Goal: Browse casually: Explore the website without a specific task or goal

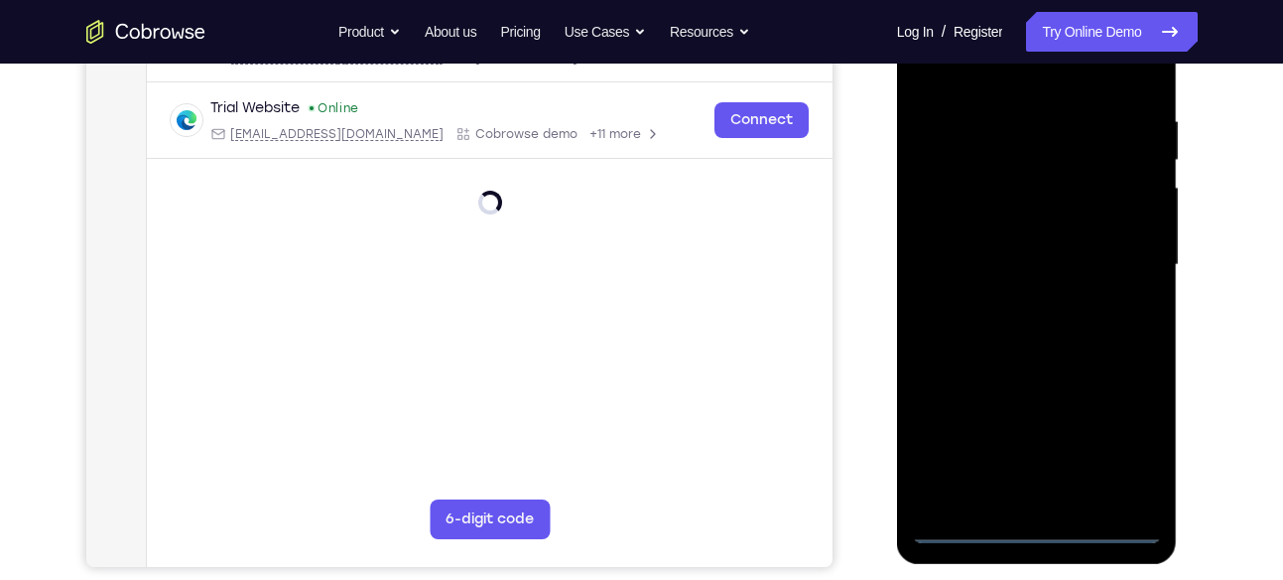
scroll to position [357, 0]
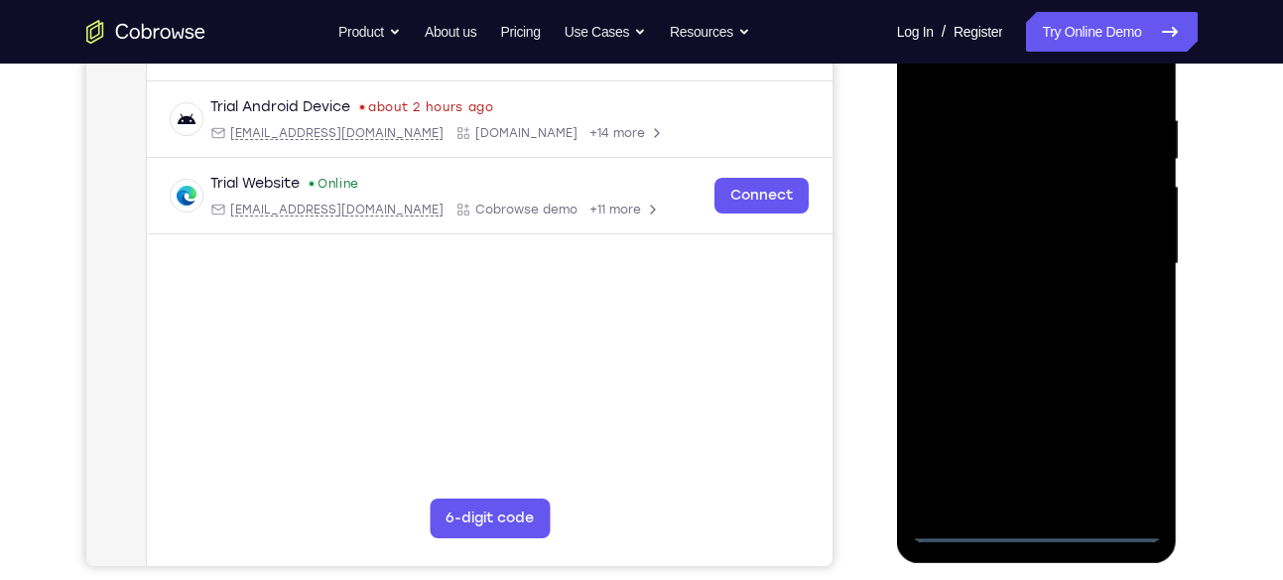
click at [1038, 532] on div at bounding box center [1037, 264] width 250 height 556
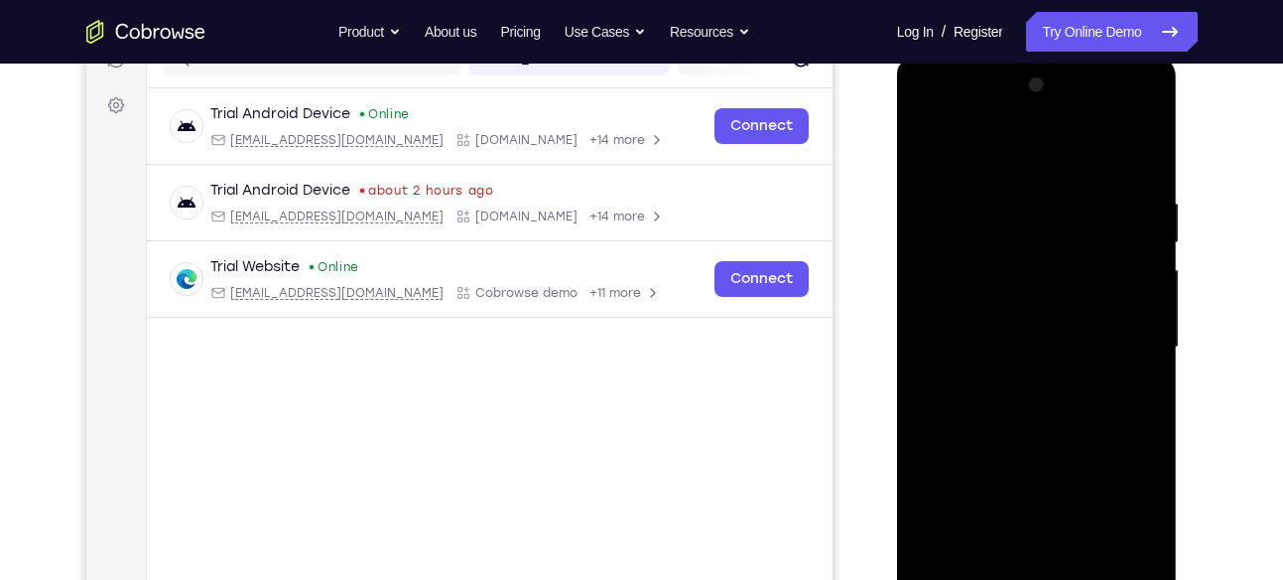
scroll to position [273, 0]
click at [1128, 502] on div at bounding box center [1037, 348] width 250 height 556
click at [1109, 517] on div at bounding box center [1037, 348] width 250 height 556
click at [933, 107] on div at bounding box center [1037, 348] width 250 height 556
click at [984, 244] on div at bounding box center [1037, 348] width 250 height 556
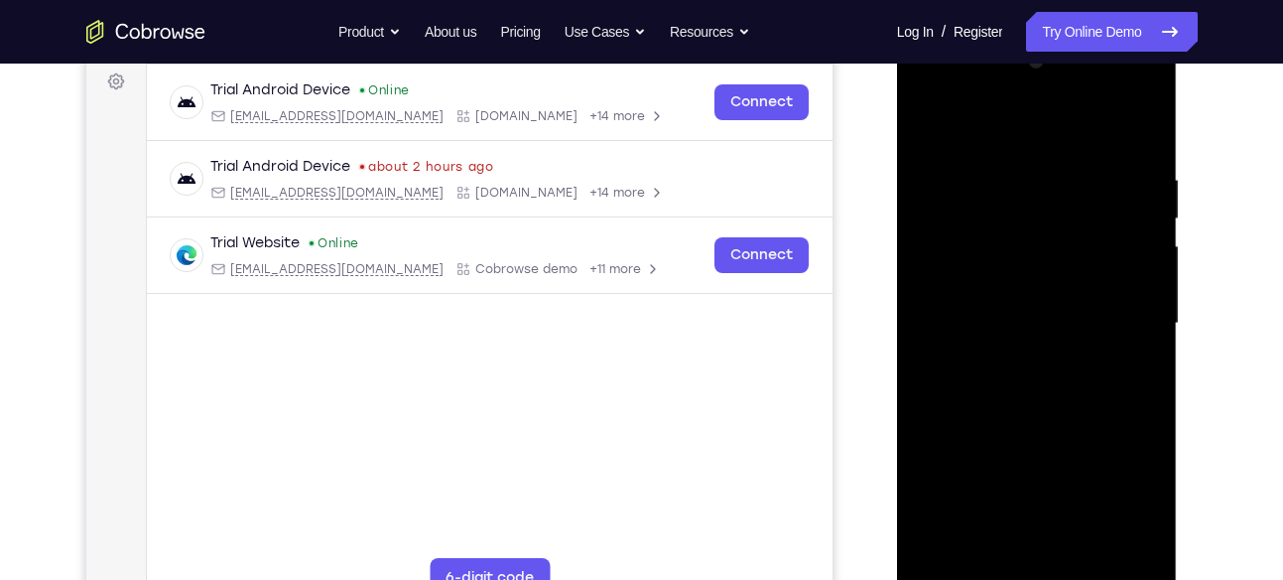
scroll to position [299, 0]
click at [1027, 261] on div at bounding box center [1037, 323] width 250 height 556
drag, startPoint x: 1040, startPoint y: 410, endPoint x: 1033, endPoint y: 320, distance: 90.6
click at [1033, 320] on div at bounding box center [1037, 323] width 250 height 556
drag, startPoint x: 1045, startPoint y: 434, endPoint x: 1062, endPoint y: 334, distance: 100.7
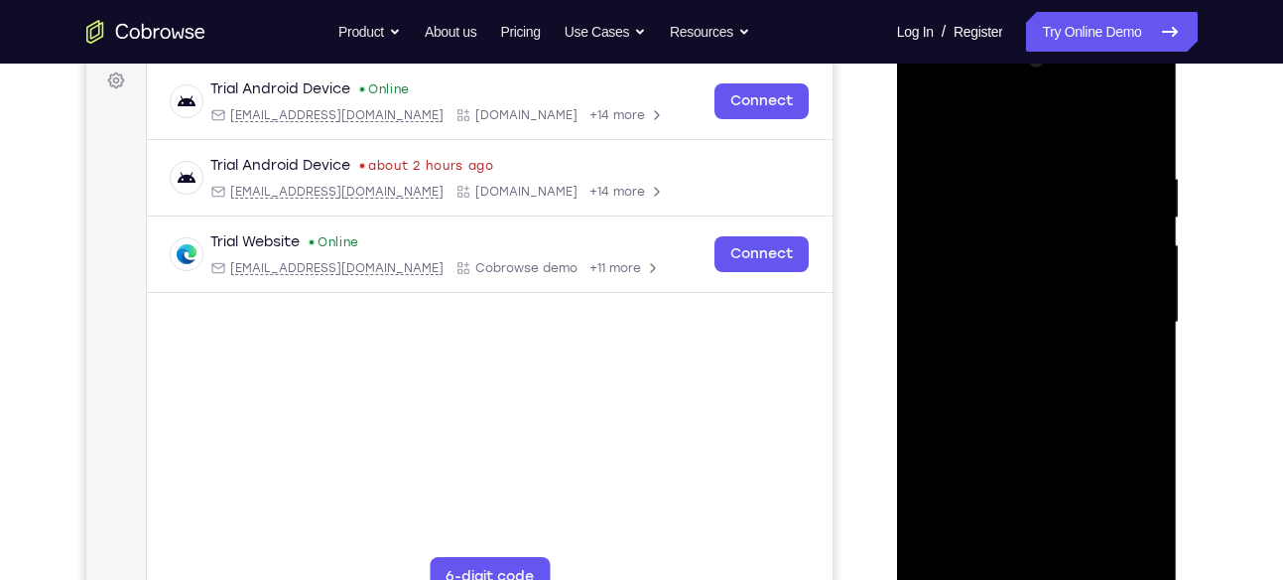
click at [1062, 334] on div at bounding box center [1037, 323] width 250 height 556
drag, startPoint x: 1059, startPoint y: 479, endPoint x: 1054, endPoint y: 336, distance: 143.0
click at [1054, 336] on div at bounding box center [1037, 323] width 250 height 556
drag, startPoint x: 1063, startPoint y: 478, endPoint x: 1062, endPoint y: 332, distance: 145.9
click at [1062, 332] on div at bounding box center [1037, 323] width 250 height 556
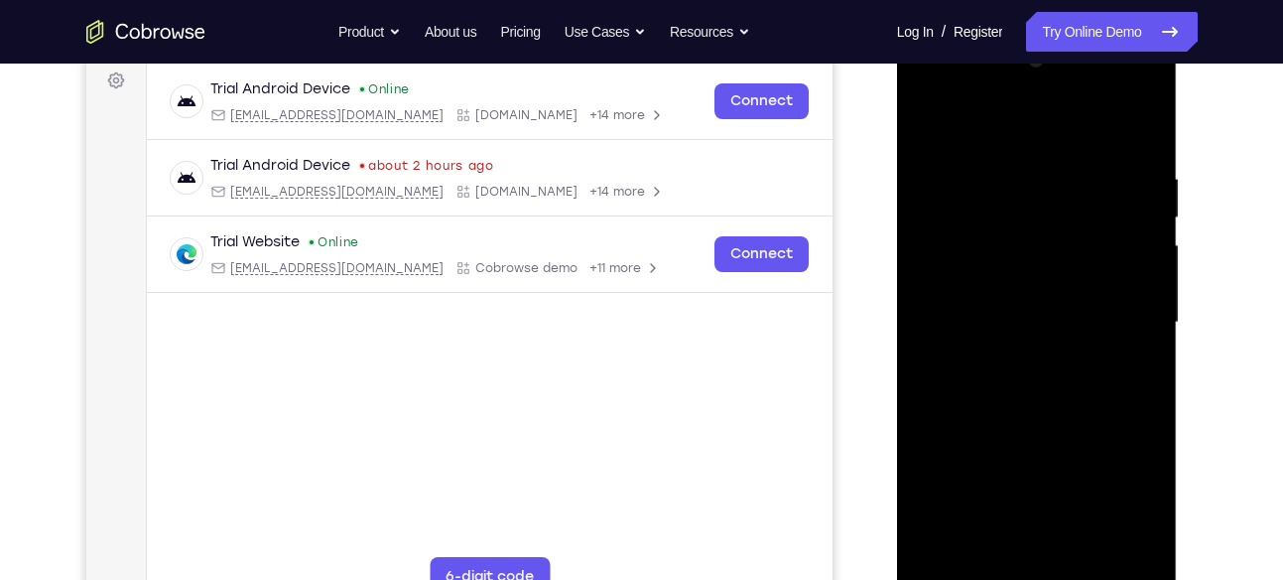
drag, startPoint x: 1069, startPoint y: 478, endPoint x: 1069, endPoint y: 342, distance: 136.0
click at [1069, 342] on div at bounding box center [1037, 323] width 250 height 556
click at [1083, 378] on div at bounding box center [1037, 323] width 250 height 556
drag, startPoint x: 1067, startPoint y: 344, endPoint x: 1062, endPoint y: 239, distance: 105.3
click at [1062, 239] on div at bounding box center [1037, 323] width 250 height 556
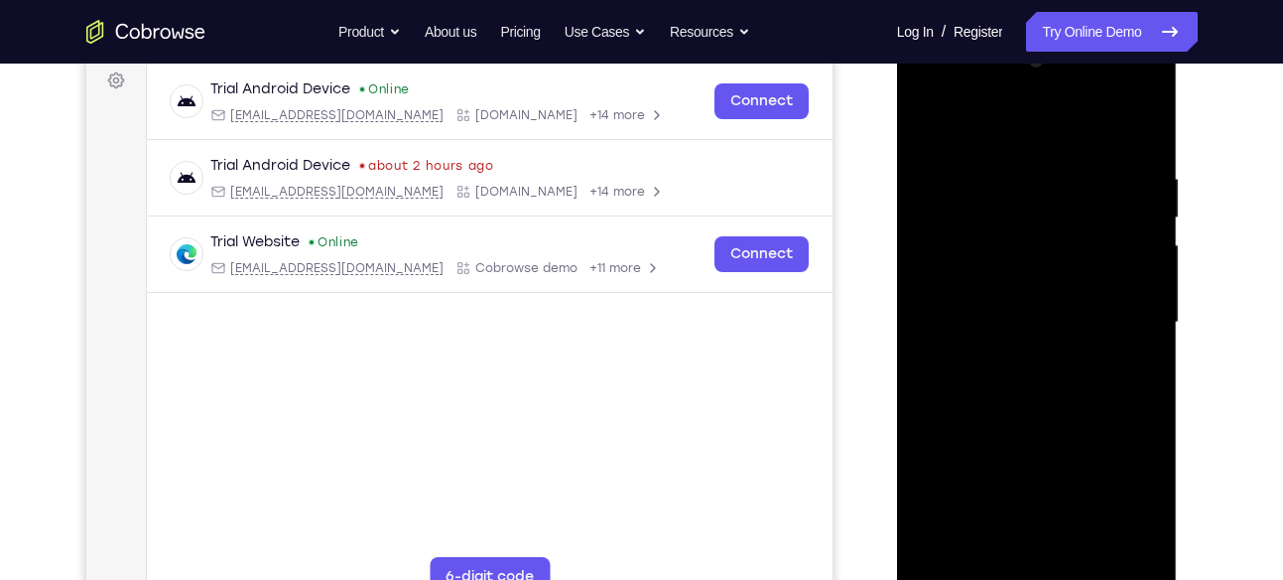
drag, startPoint x: 1042, startPoint y: 411, endPoint x: 1038, endPoint y: 363, distance: 47.8
click at [1038, 363] on div at bounding box center [1037, 323] width 250 height 556
click at [1047, 236] on div at bounding box center [1037, 323] width 250 height 556
click at [1037, 338] on div at bounding box center [1037, 323] width 250 height 556
click at [1131, 412] on div at bounding box center [1037, 323] width 250 height 556
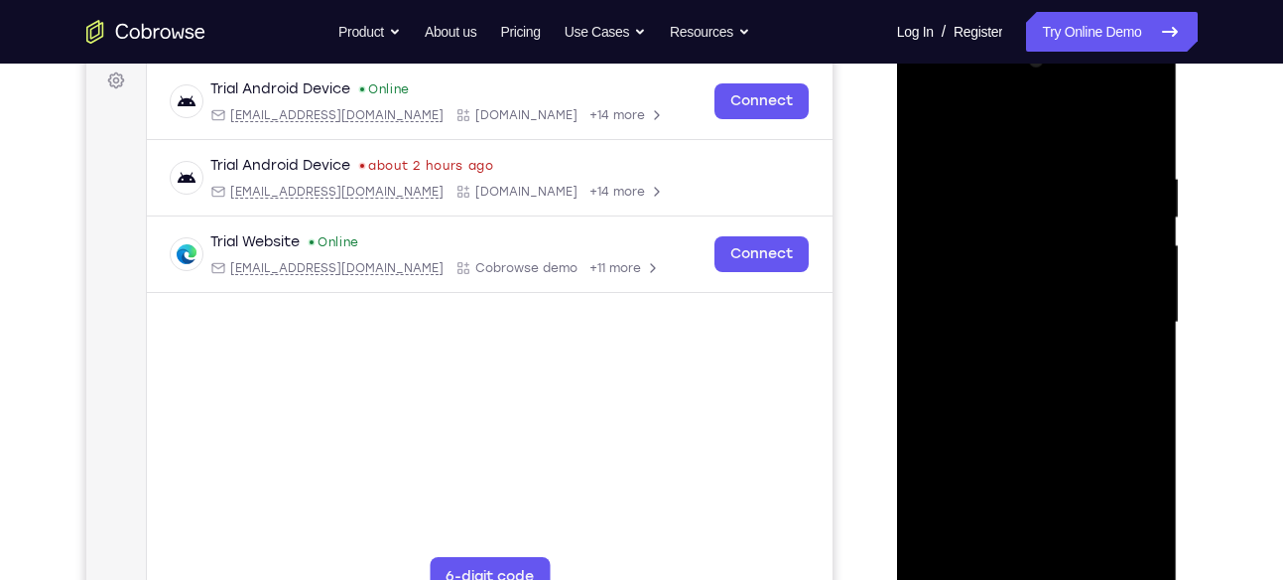
click at [1007, 339] on div at bounding box center [1037, 323] width 250 height 556
click at [958, 416] on div at bounding box center [1037, 323] width 250 height 556
click at [1052, 333] on div at bounding box center [1037, 323] width 250 height 556
click at [966, 414] on div at bounding box center [1037, 323] width 250 height 556
click at [991, 356] on div at bounding box center [1037, 323] width 250 height 556
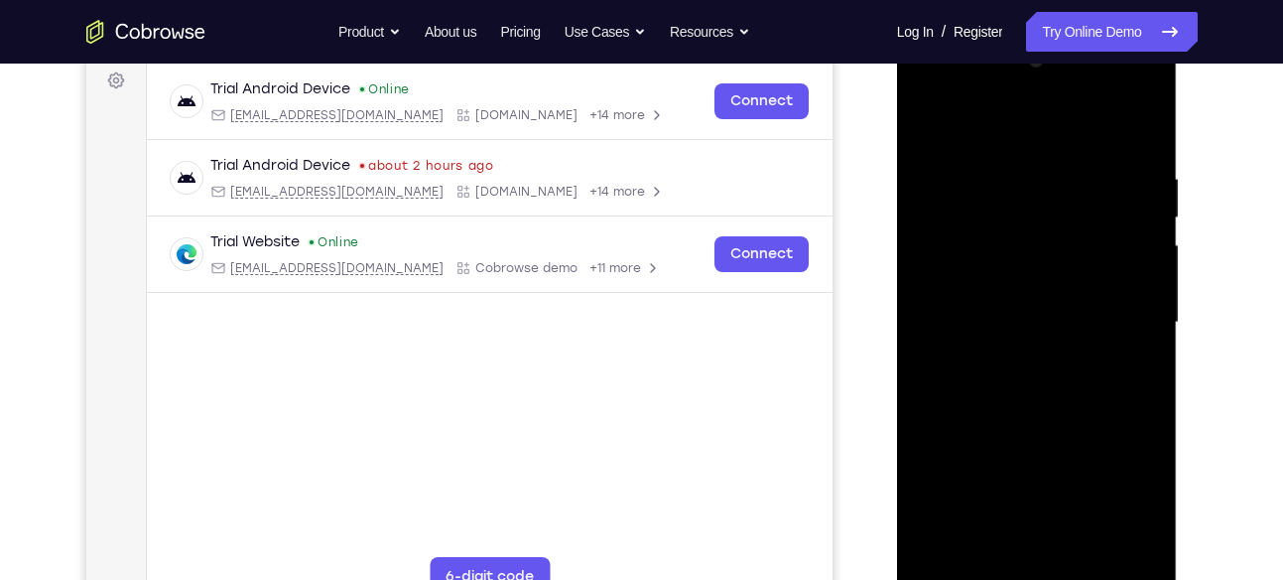
click at [970, 417] on div at bounding box center [1037, 323] width 250 height 556
click at [964, 416] on div at bounding box center [1037, 323] width 250 height 556
click at [995, 369] on div at bounding box center [1037, 323] width 250 height 556
click at [970, 415] on div at bounding box center [1037, 323] width 250 height 556
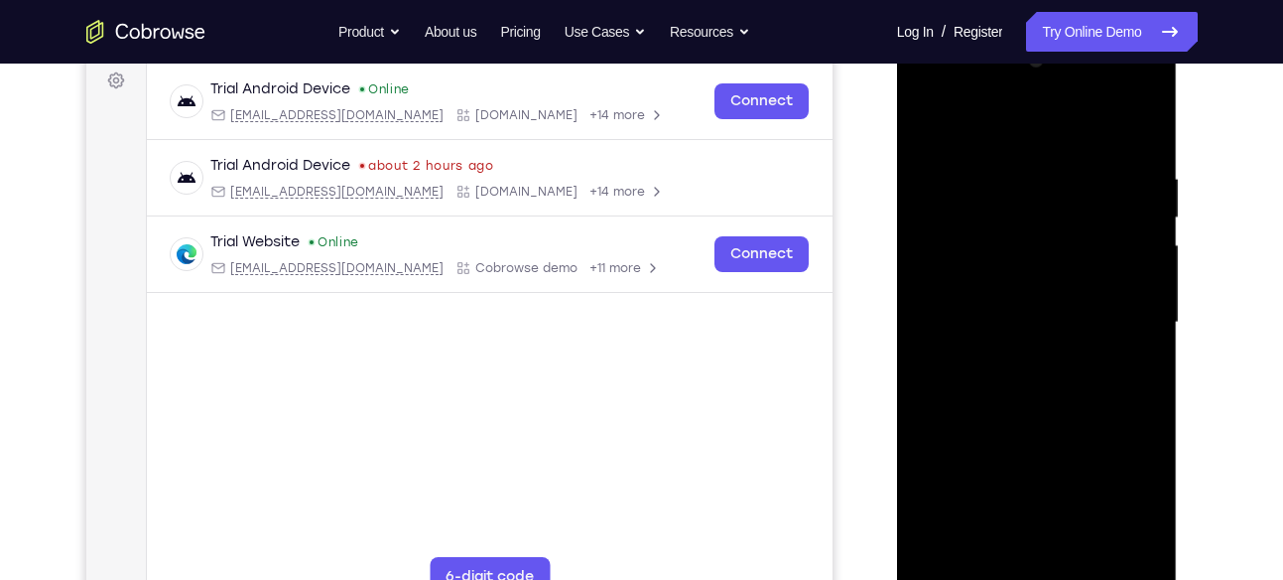
click at [976, 415] on div at bounding box center [1037, 323] width 250 height 556
click at [970, 415] on div at bounding box center [1037, 323] width 250 height 556
click at [1051, 348] on div at bounding box center [1037, 323] width 250 height 556
click at [980, 416] on div at bounding box center [1037, 323] width 250 height 556
click at [986, 416] on div at bounding box center [1037, 323] width 250 height 556
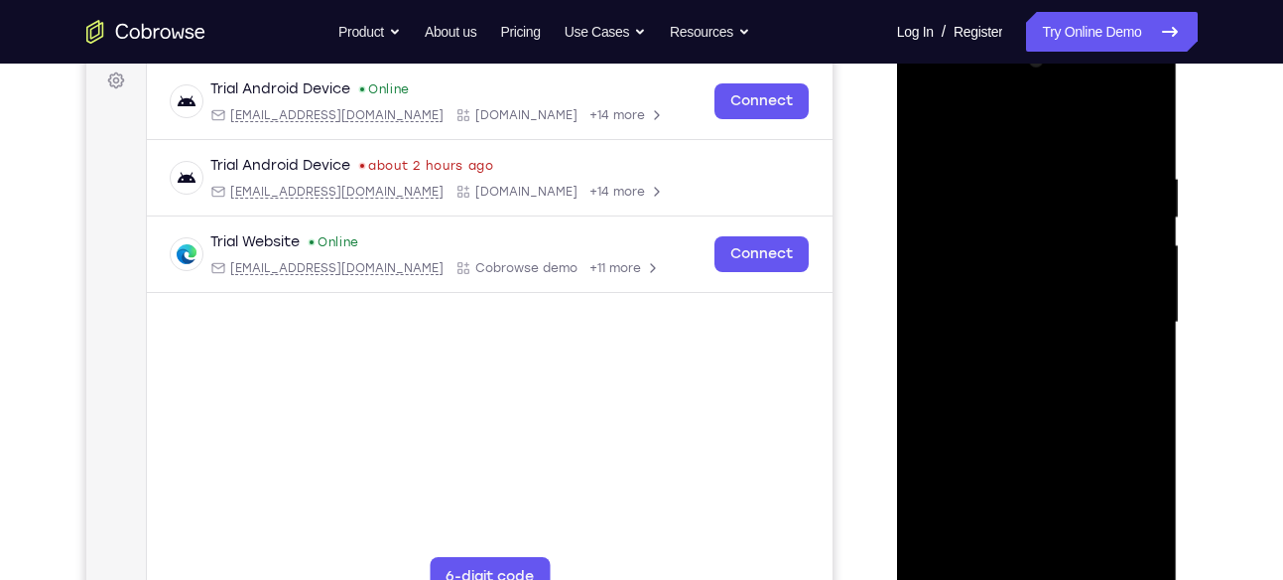
click at [990, 416] on div at bounding box center [1037, 323] width 250 height 556
click at [1047, 320] on div at bounding box center [1037, 323] width 250 height 556
click at [996, 413] on div at bounding box center [1037, 323] width 250 height 556
click at [1002, 414] on div at bounding box center [1037, 323] width 250 height 556
click at [1009, 414] on div at bounding box center [1037, 323] width 250 height 556
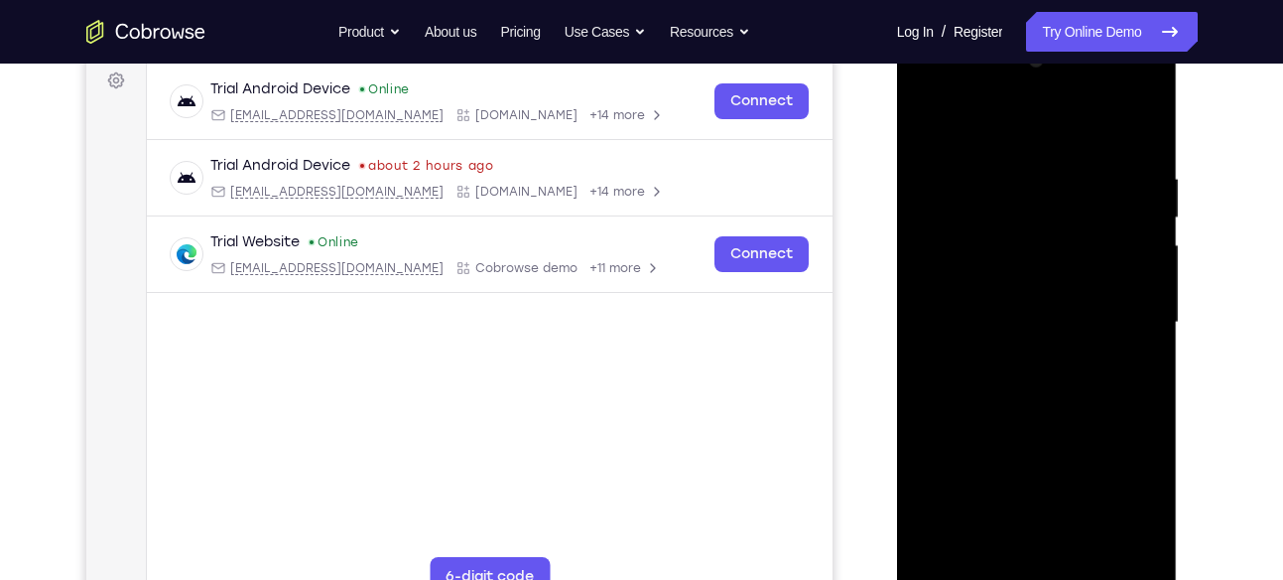
click at [1049, 354] on div at bounding box center [1037, 323] width 250 height 556
click at [1016, 415] on div at bounding box center [1037, 323] width 250 height 556
click at [1019, 325] on div at bounding box center [1037, 323] width 250 height 556
click at [1031, 412] on div at bounding box center [1037, 323] width 250 height 556
click at [1045, 416] on div at bounding box center [1037, 323] width 250 height 556
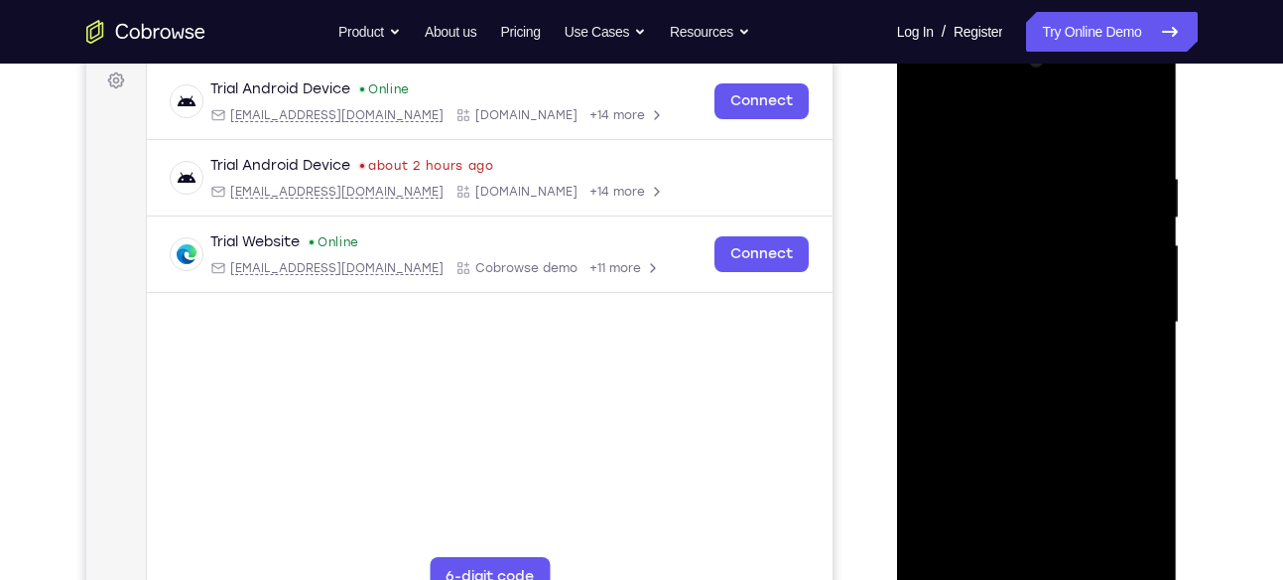
drag, startPoint x: 992, startPoint y: 356, endPoint x: 999, endPoint y: 308, distance: 49.1
click at [999, 308] on div at bounding box center [1037, 323] width 250 height 556
drag, startPoint x: 1093, startPoint y: 367, endPoint x: 1093, endPoint y: 331, distance: 36.7
click at [1093, 331] on div at bounding box center [1037, 323] width 250 height 556
click at [1051, 469] on div at bounding box center [1037, 323] width 250 height 556
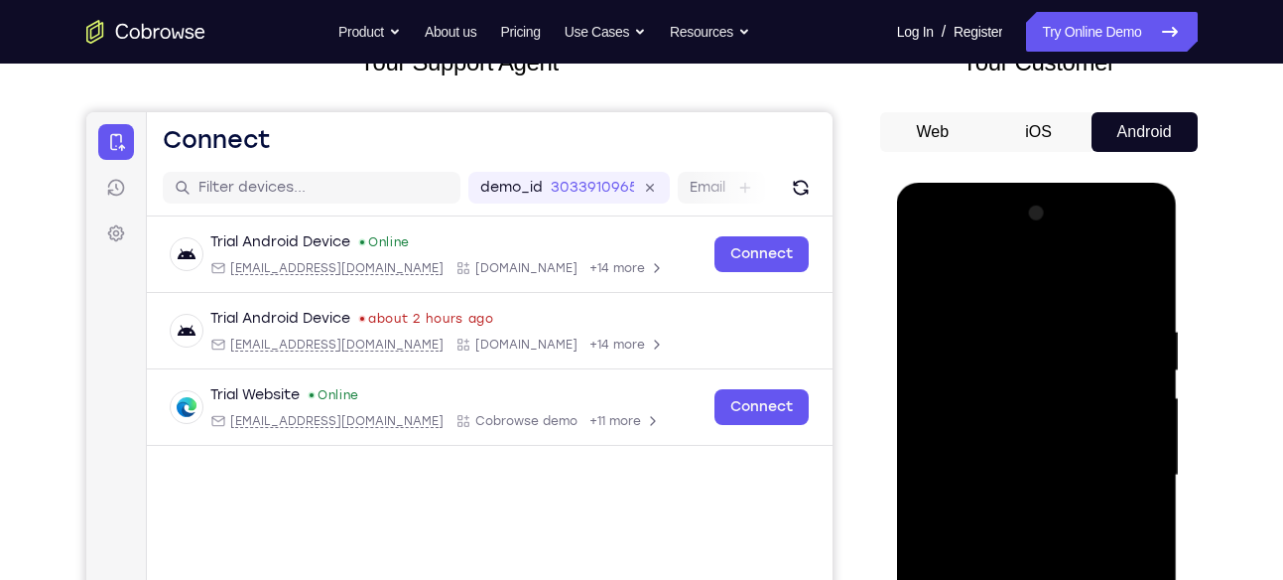
scroll to position [177, 0]
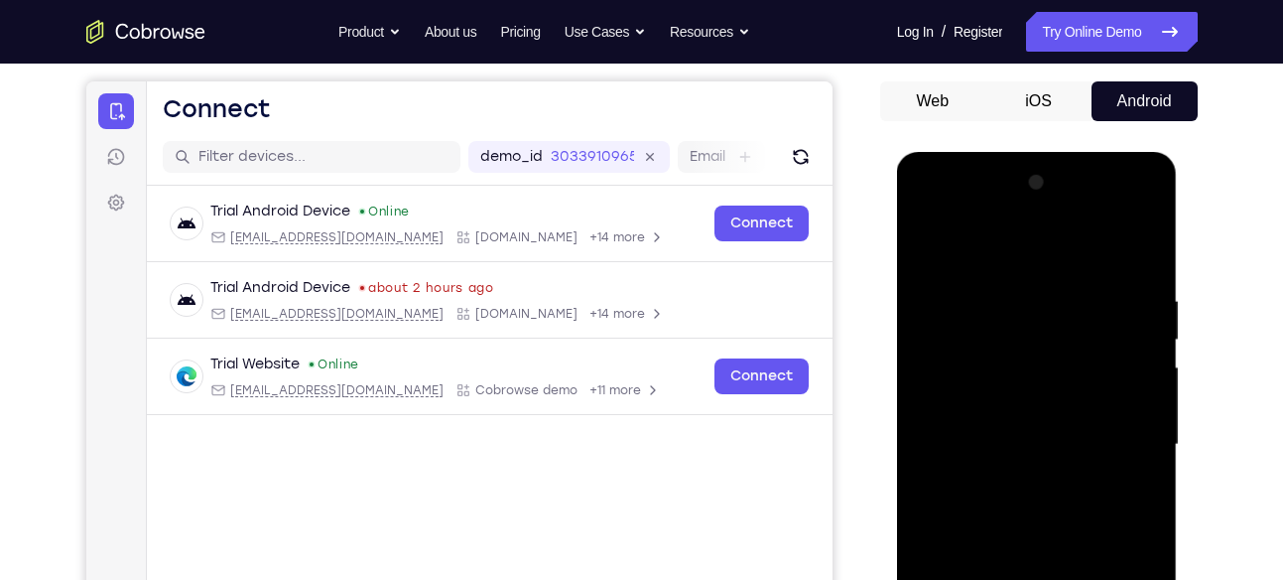
drag, startPoint x: 1096, startPoint y: 267, endPoint x: 1098, endPoint y: 296, distance: 28.9
click at [1098, 296] on div at bounding box center [1037, 445] width 250 height 556
drag, startPoint x: 1086, startPoint y: 300, endPoint x: 1072, endPoint y: 467, distance: 168.3
click at [1072, 467] on div at bounding box center [1037, 445] width 250 height 556
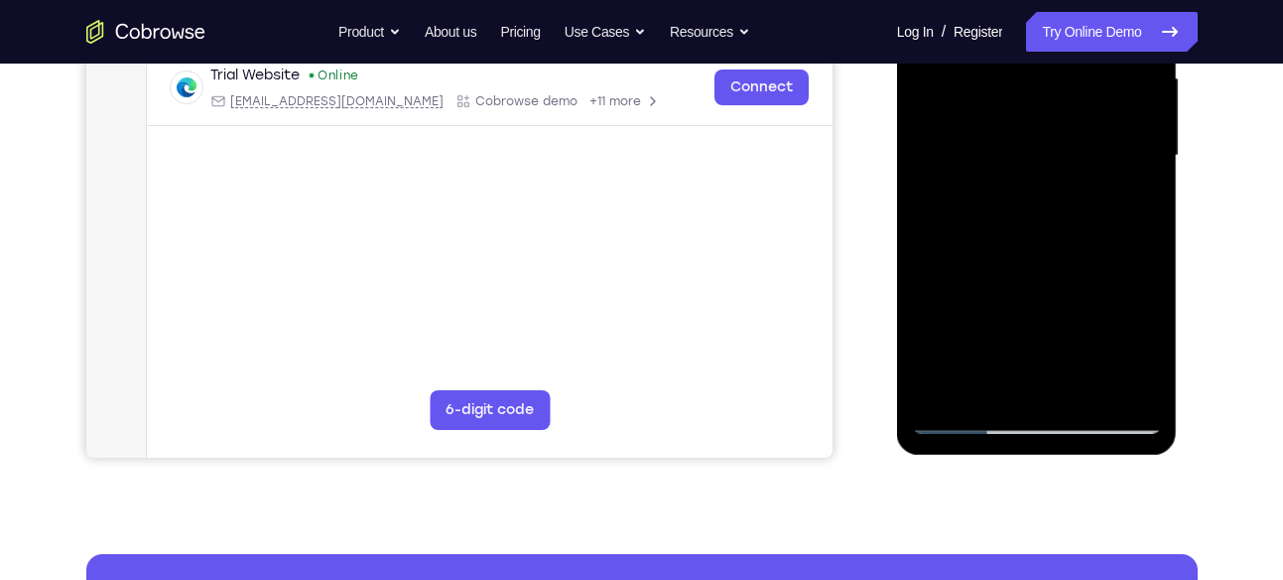
scroll to position [466, 0]
click at [968, 411] on div at bounding box center [1037, 155] width 250 height 556
click at [970, 418] on div at bounding box center [1037, 155] width 250 height 556
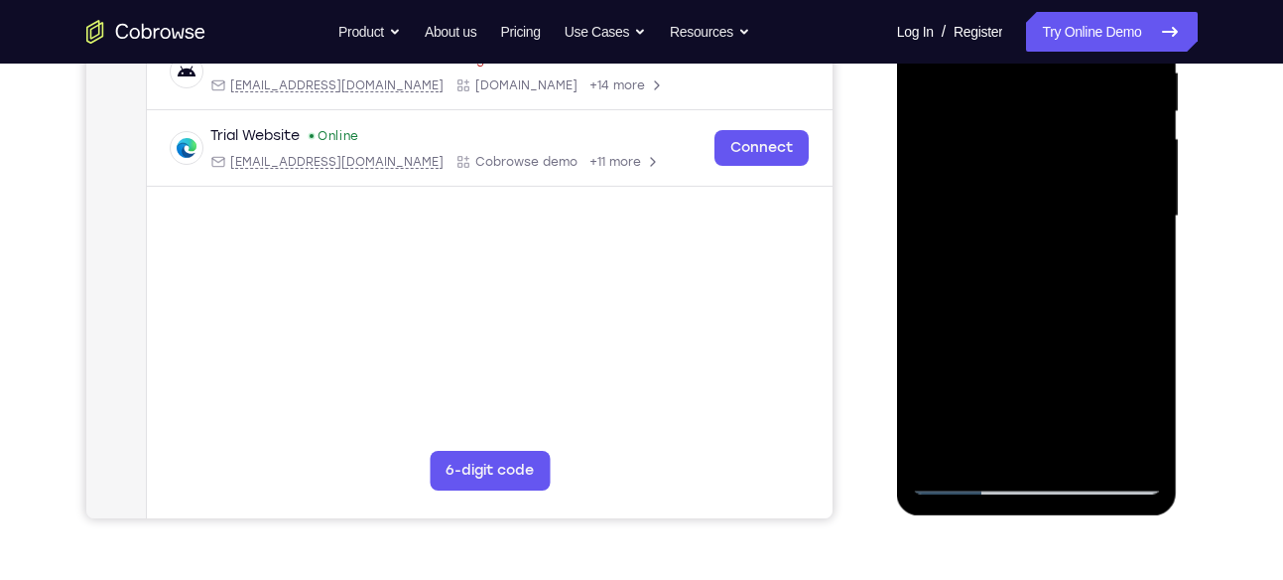
scroll to position [427, 0]
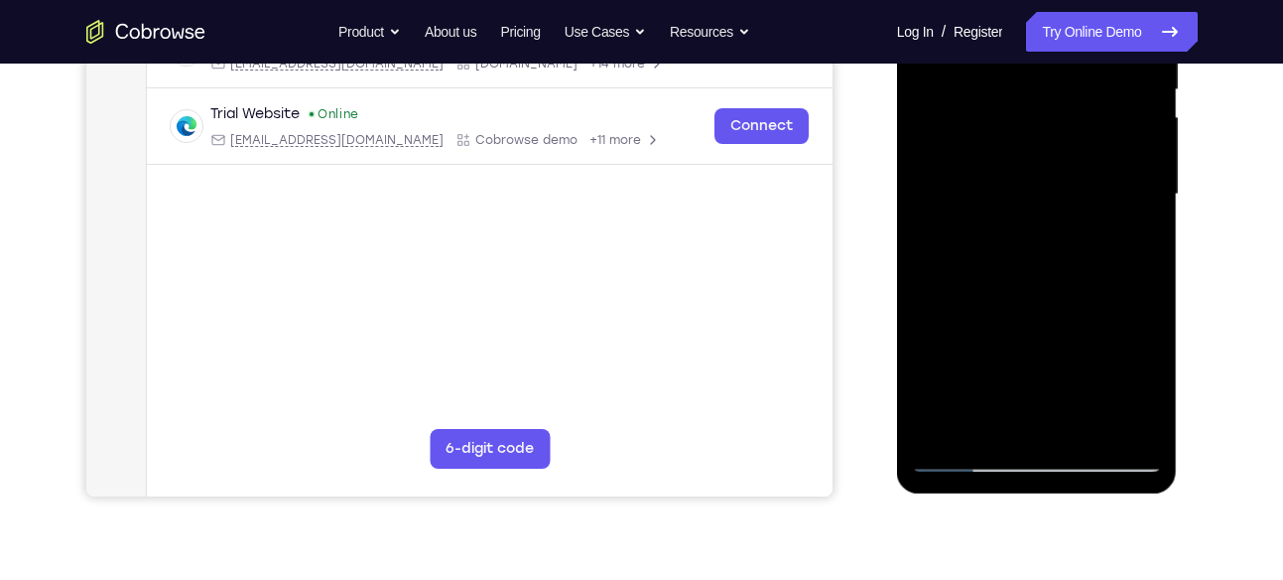
drag, startPoint x: 1027, startPoint y: 297, endPoint x: 1027, endPoint y: 310, distance: 12.9
click at [1027, 310] on div at bounding box center [1037, 195] width 250 height 556
drag, startPoint x: 1053, startPoint y: 278, endPoint x: 1115, endPoint y: 167, distance: 127.1
click at [1115, 167] on div at bounding box center [1037, 195] width 250 height 556
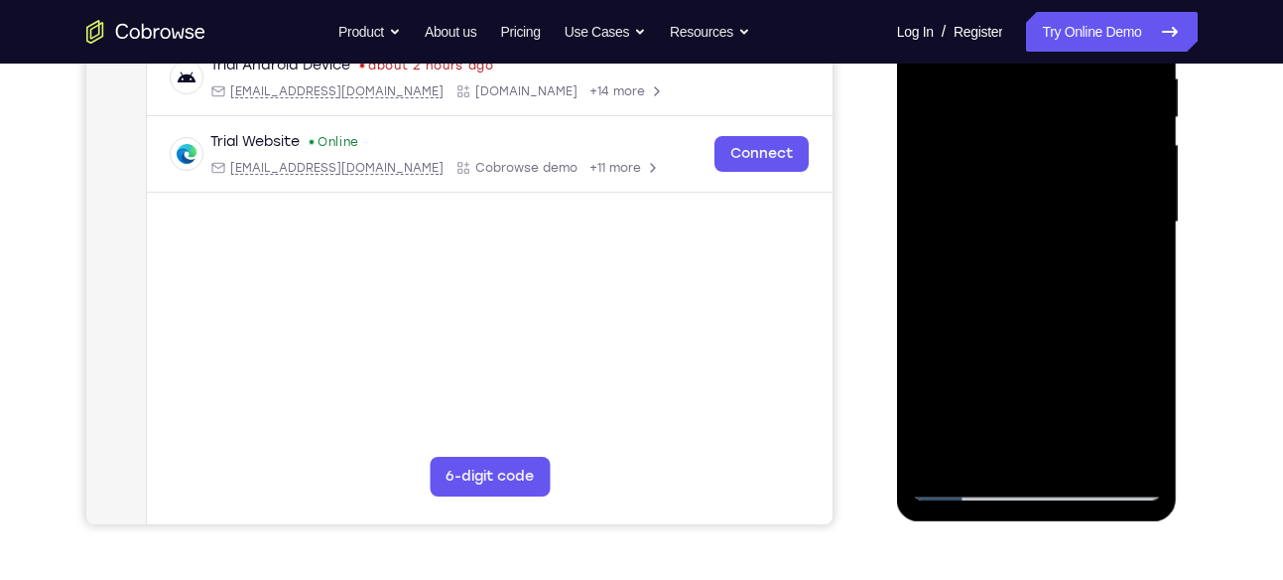
scroll to position [398, 0]
drag, startPoint x: 1041, startPoint y: 349, endPoint x: 1110, endPoint y: 189, distance: 174.8
click at [1110, 189] on div at bounding box center [1037, 223] width 250 height 556
drag, startPoint x: 1057, startPoint y: 382, endPoint x: 1058, endPoint y: 323, distance: 59.6
click at [1058, 323] on div at bounding box center [1037, 223] width 250 height 556
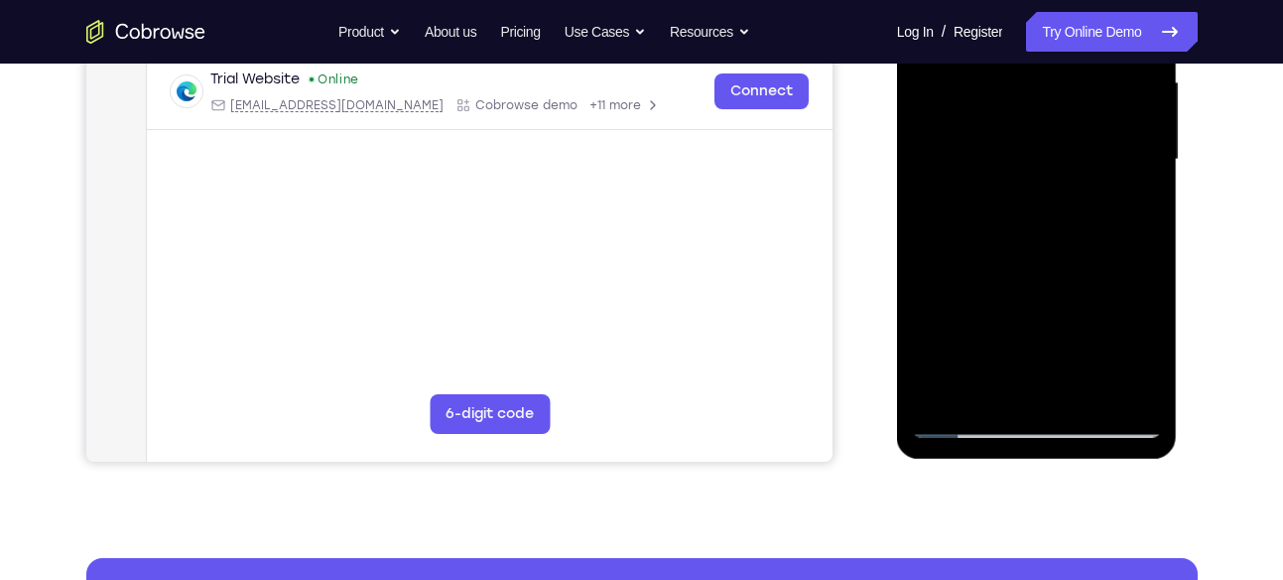
scroll to position [463, 0]
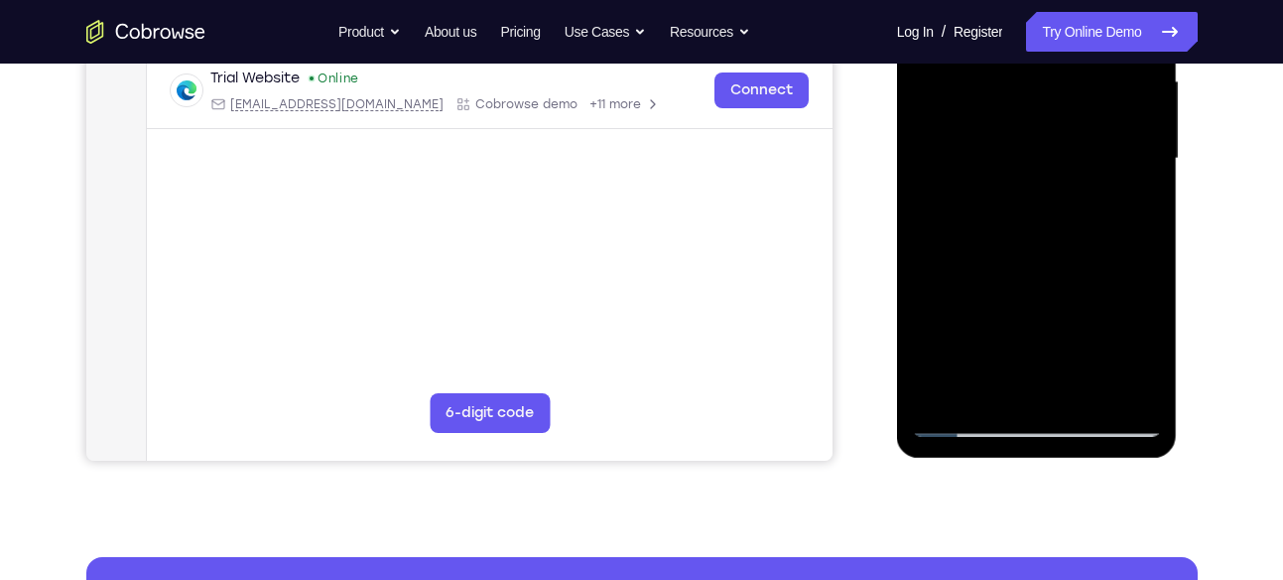
click at [1073, 304] on div at bounding box center [1037, 159] width 250 height 556
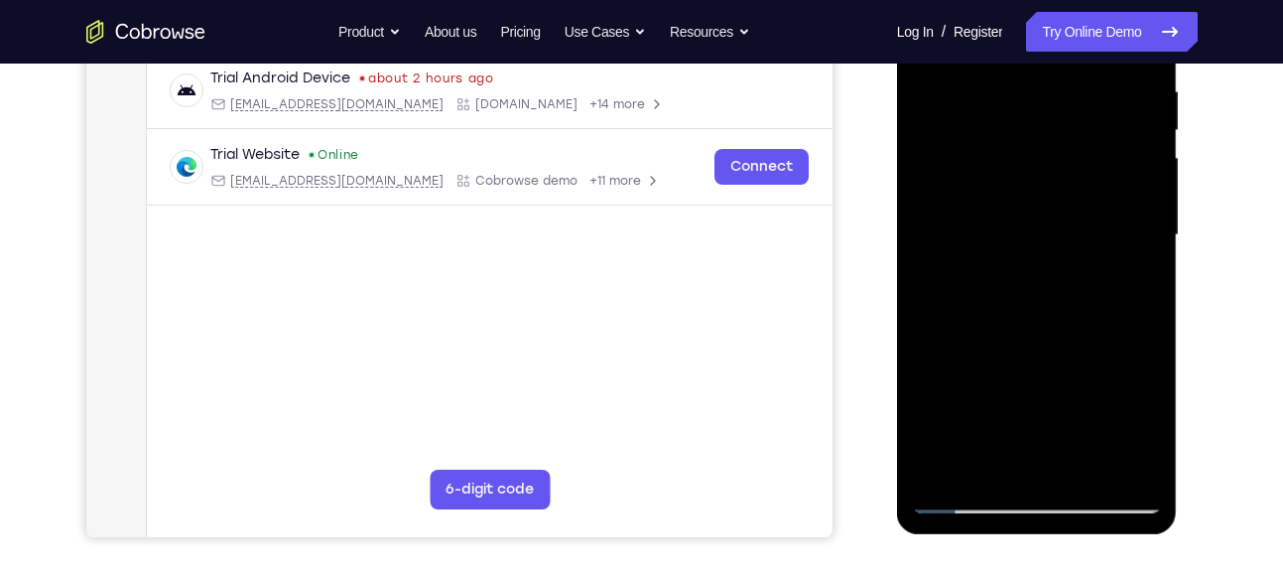
scroll to position [385, 0]
click at [1032, 253] on div at bounding box center [1037, 236] width 250 height 556
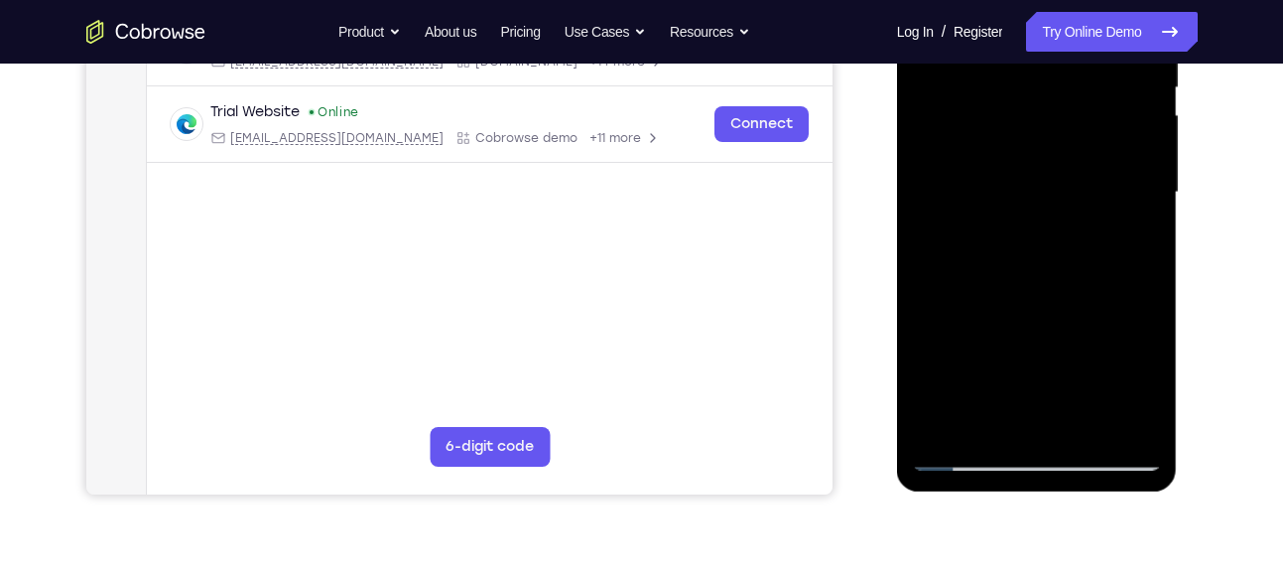
scroll to position [428, 0]
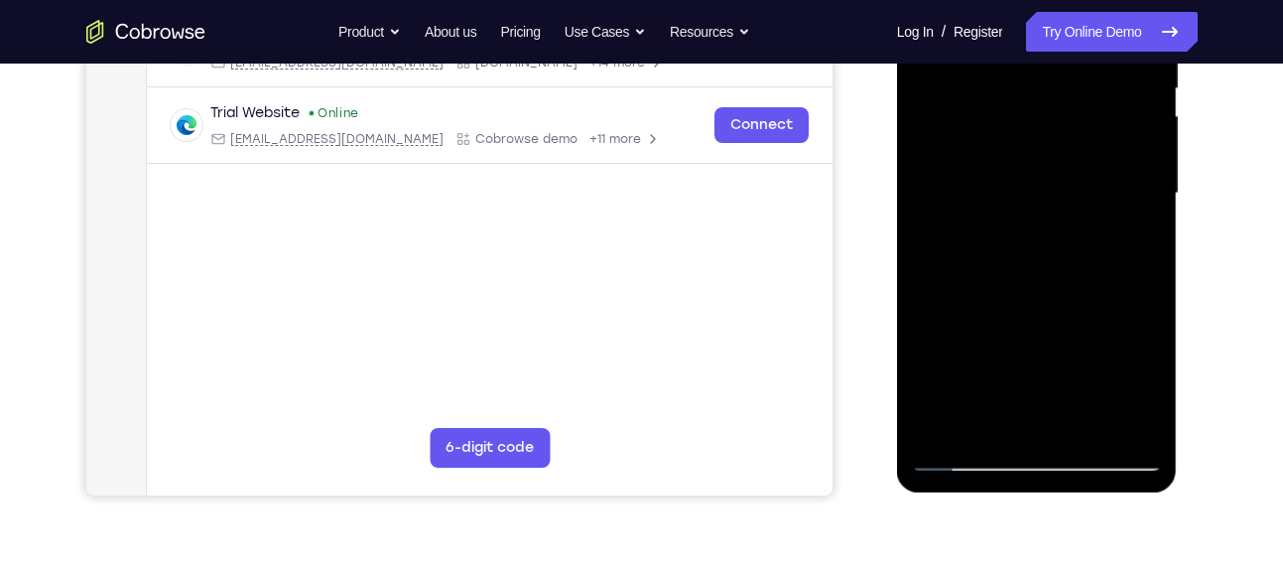
click at [1032, 257] on div at bounding box center [1037, 194] width 250 height 556
click at [969, 285] on div at bounding box center [1037, 194] width 250 height 556
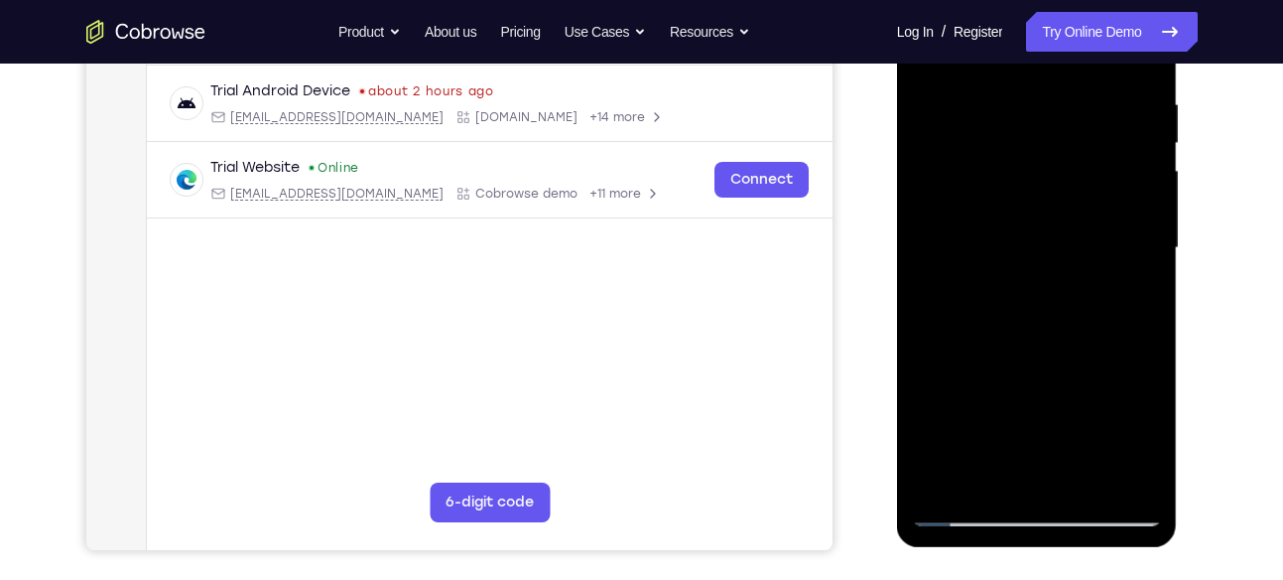
scroll to position [372, 0]
click at [985, 339] on div at bounding box center [1037, 249] width 250 height 556
click at [992, 339] on div at bounding box center [1037, 249] width 250 height 556
click at [985, 340] on div at bounding box center [1037, 249] width 250 height 556
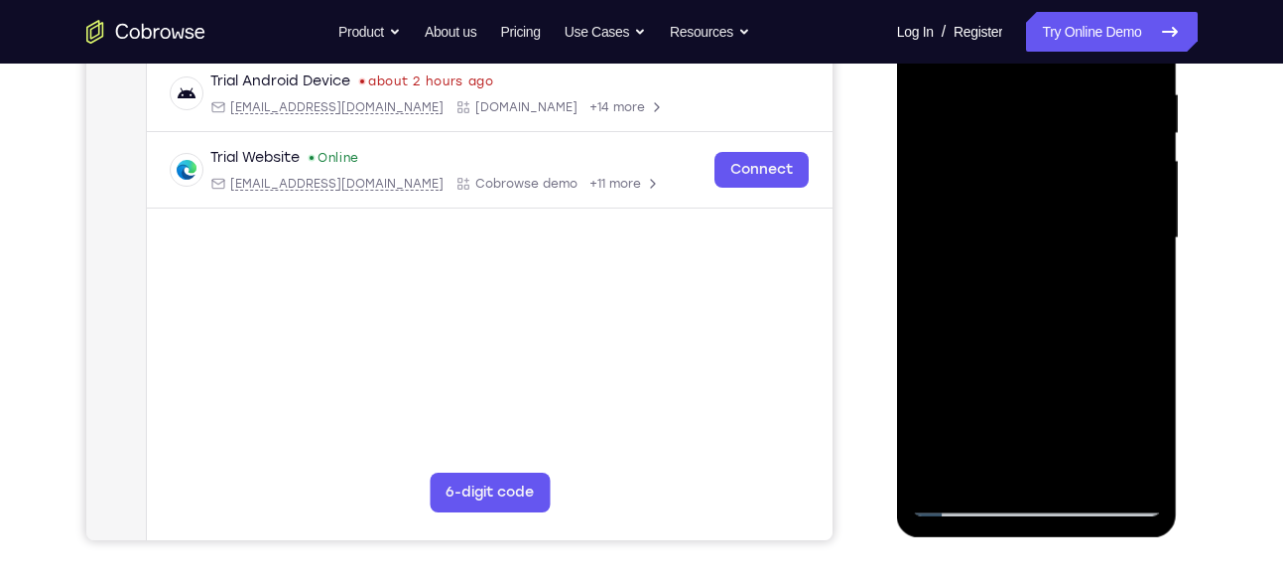
scroll to position [380, 0]
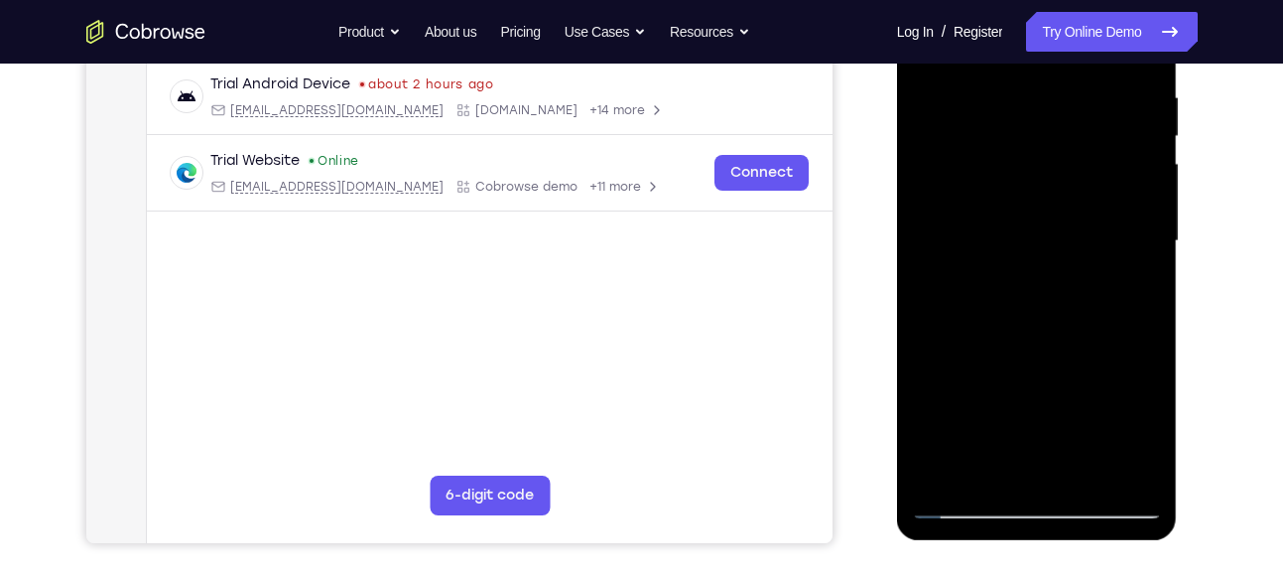
click at [1068, 272] on div at bounding box center [1037, 241] width 250 height 556
click at [990, 333] on div at bounding box center [1037, 241] width 250 height 556
click at [1014, 332] on div at bounding box center [1037, 241] width 250 height 556
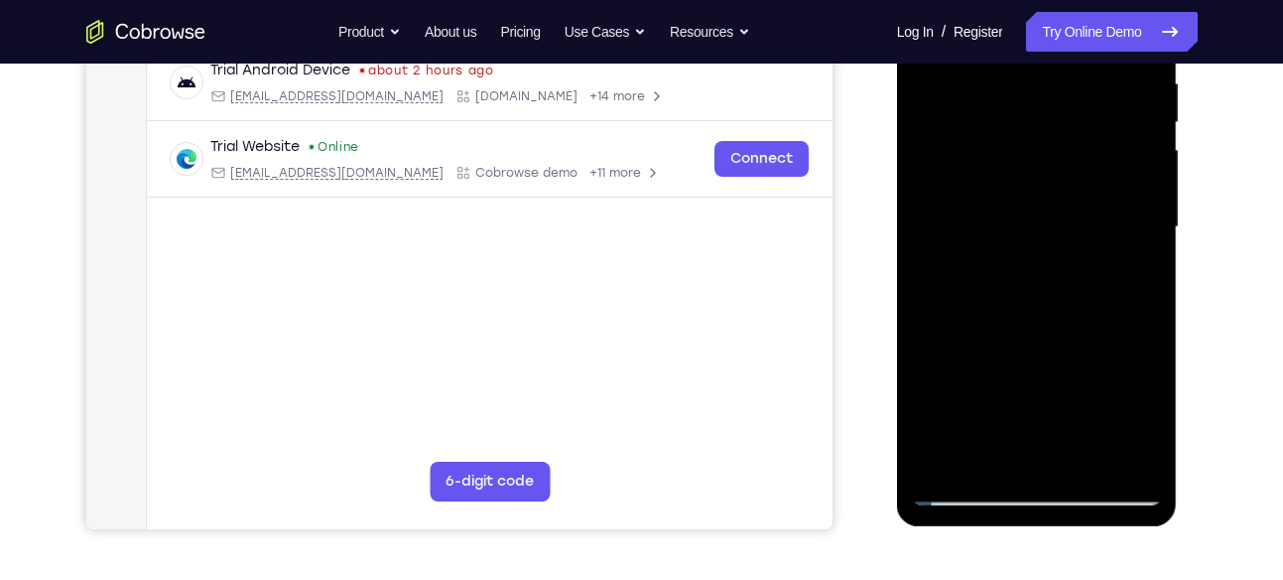
scroll to position [395, 0]
click at [1034, 320] on div at bounding box center [1037, 226] width 250 height 556
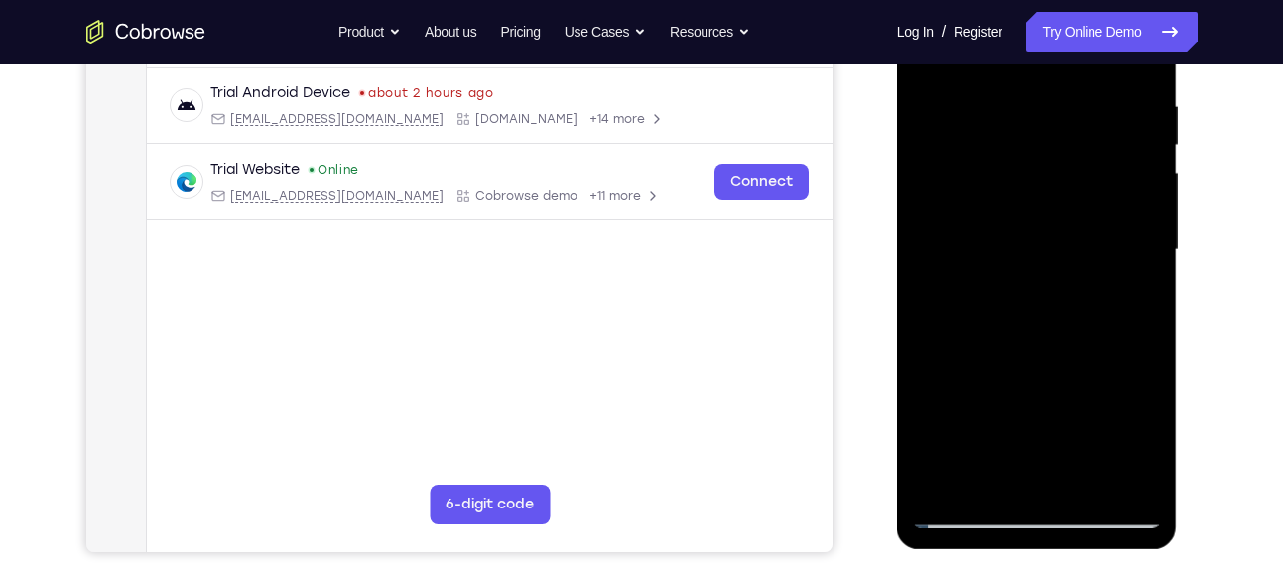
scroll to position [368, 0]
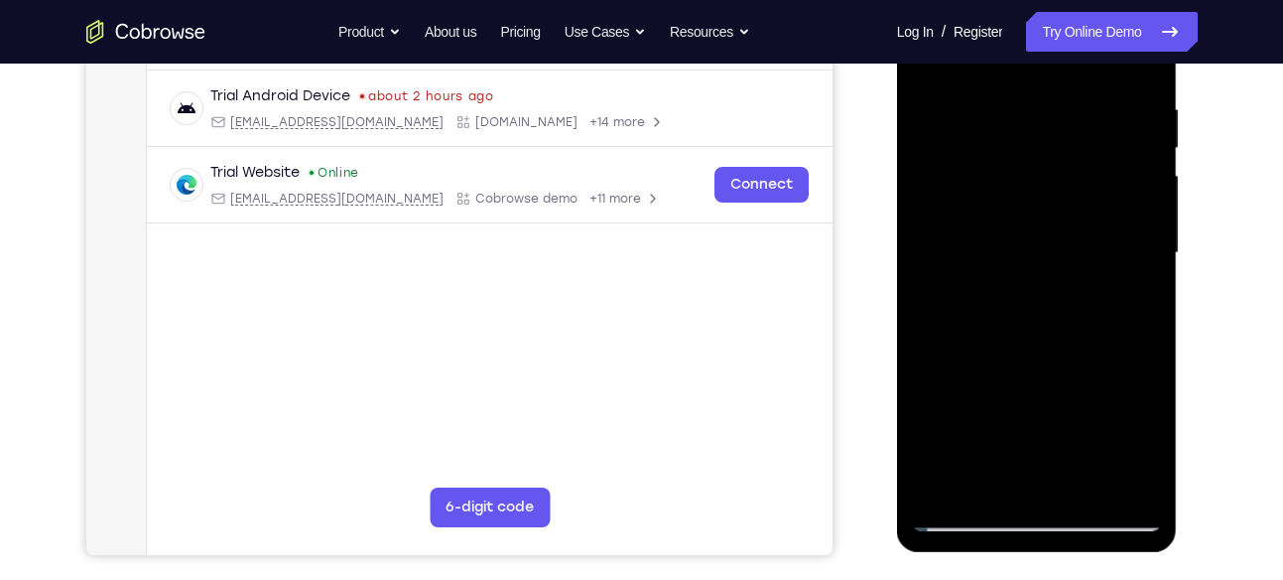
click at [1050, 344] on div at bounding box center [1037, 253] width 250 height 556
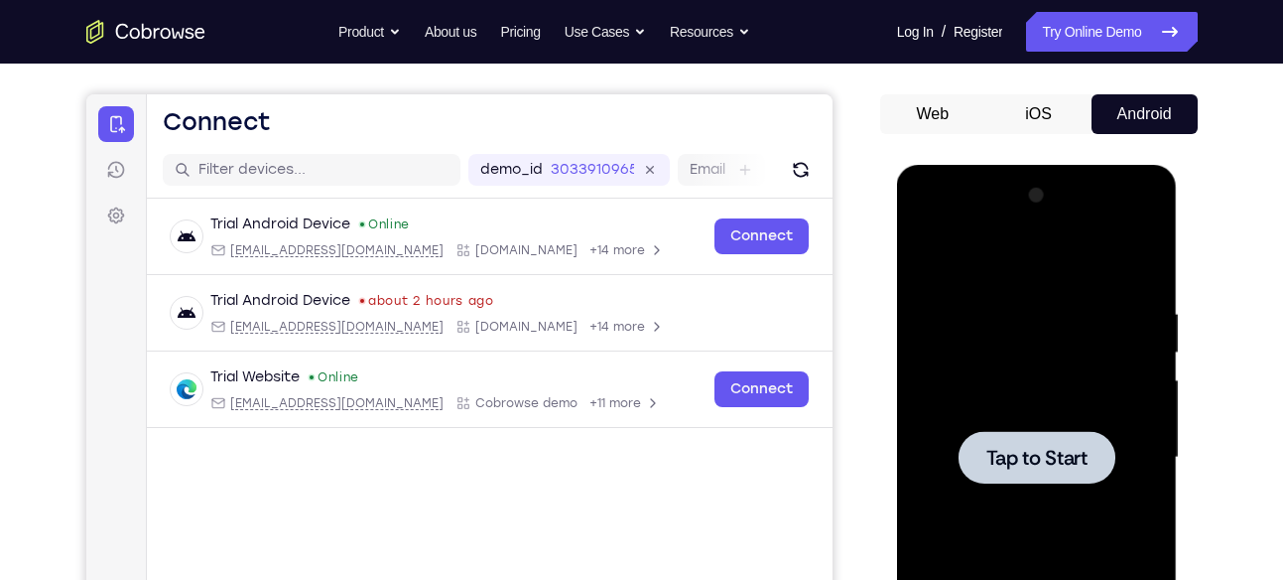
scroll to position [166, 0]
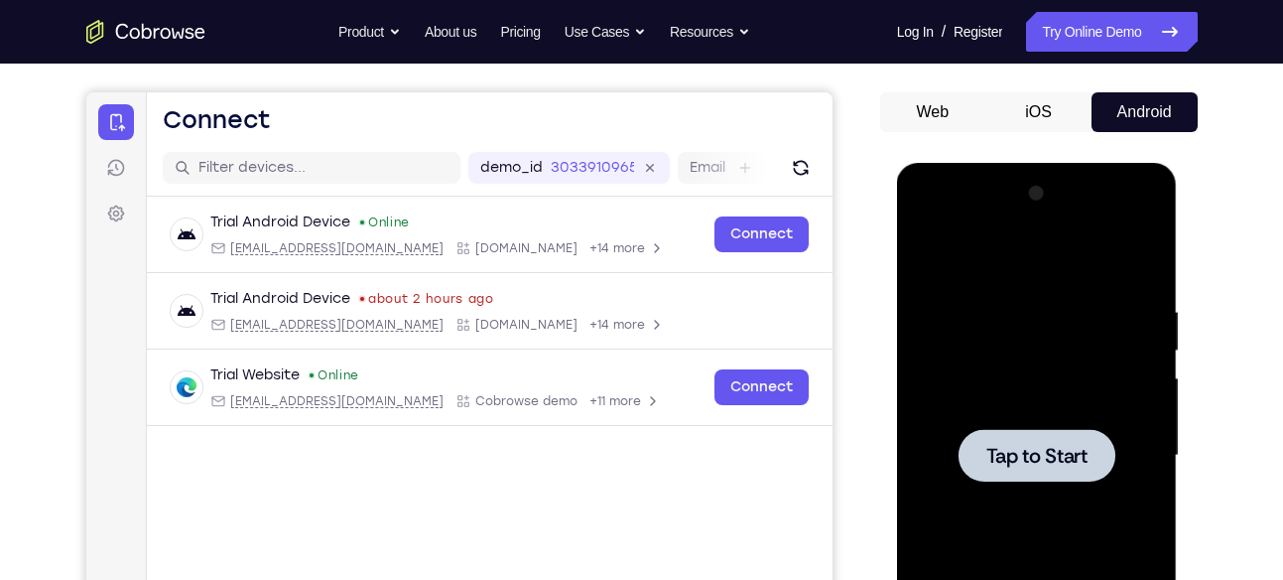
click at [989, 352] on div at bounding box center [1037, 456] width 250 height 556
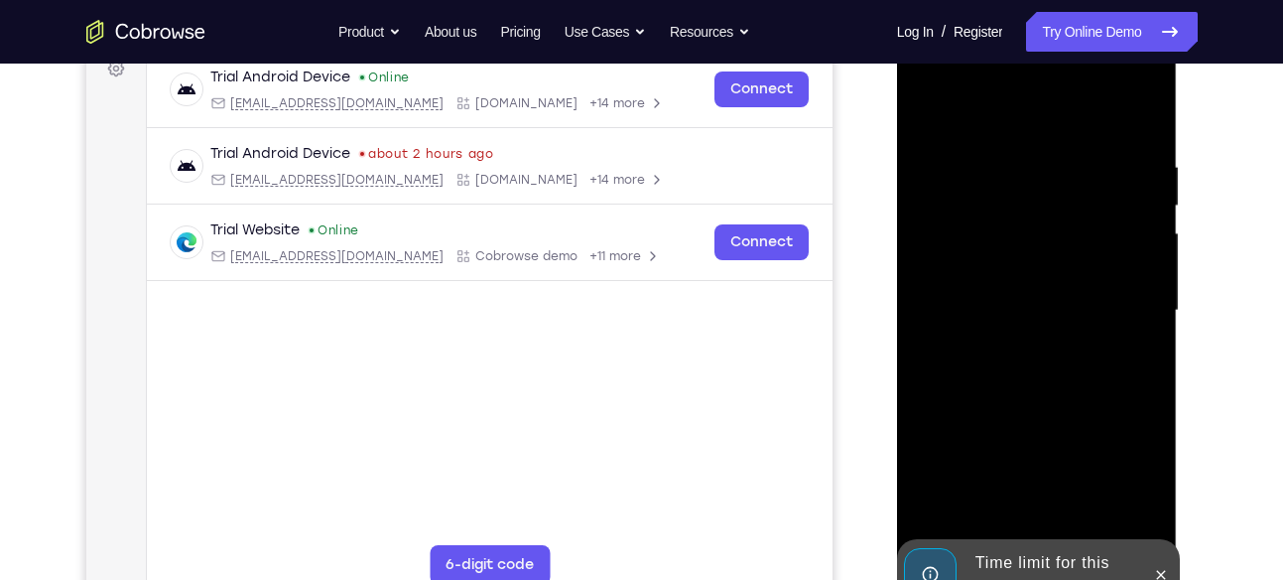
scroll to position [380, 0]
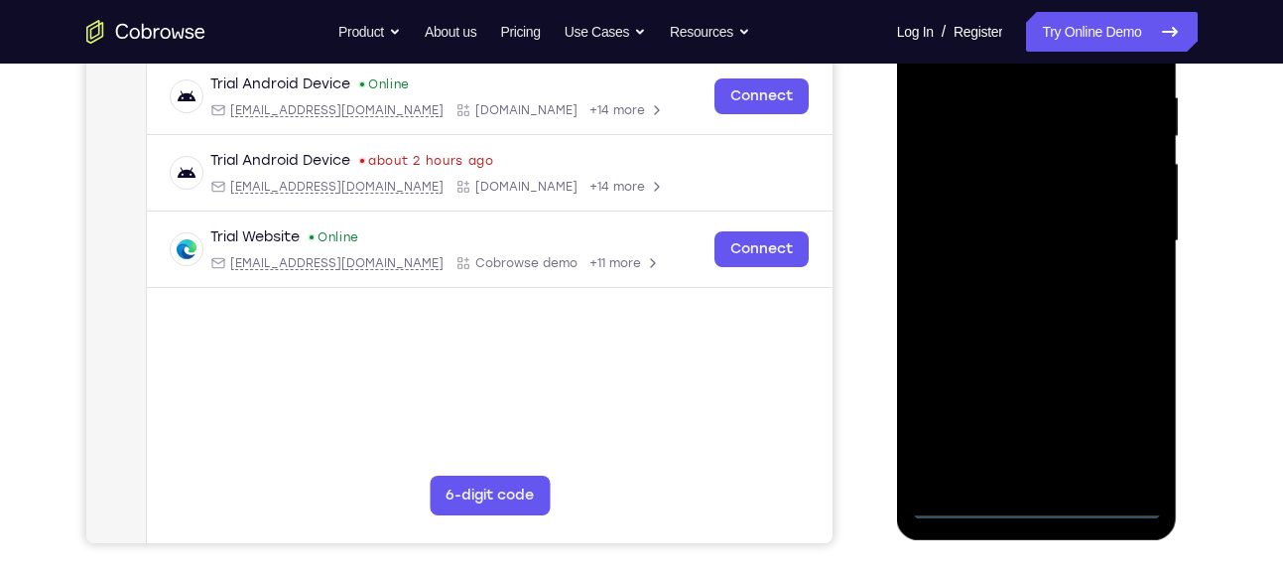
click at [1043, 500] on div at bounding box center [1037, 241] width 250 height 556
click at [1126, 428] on div at bounding box center [1037, 241] width 250 height 556
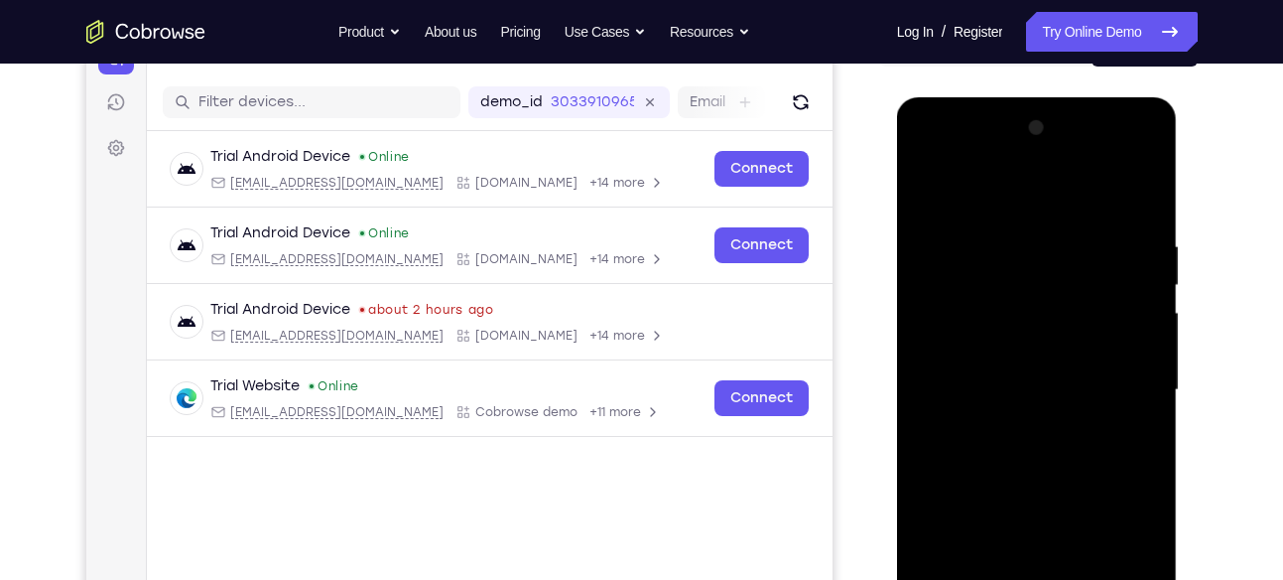
scroll to position [230, 0]
click at [956, 151] on div at bounding box center [1037, 391] width 250 height 556
click at [948, 270] on div at bounding box center [1037, 391] width 250 height 556
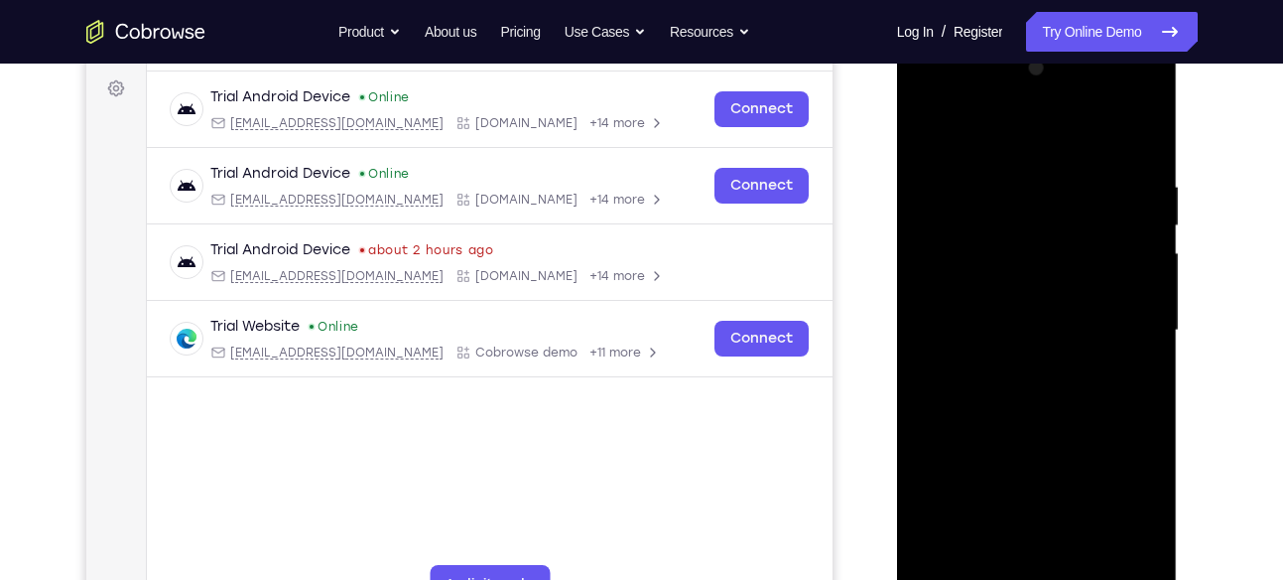
scroll to position [292, 0]
click at [1019, 275] on div at bounding box center [1037, 330] width 250 height 556
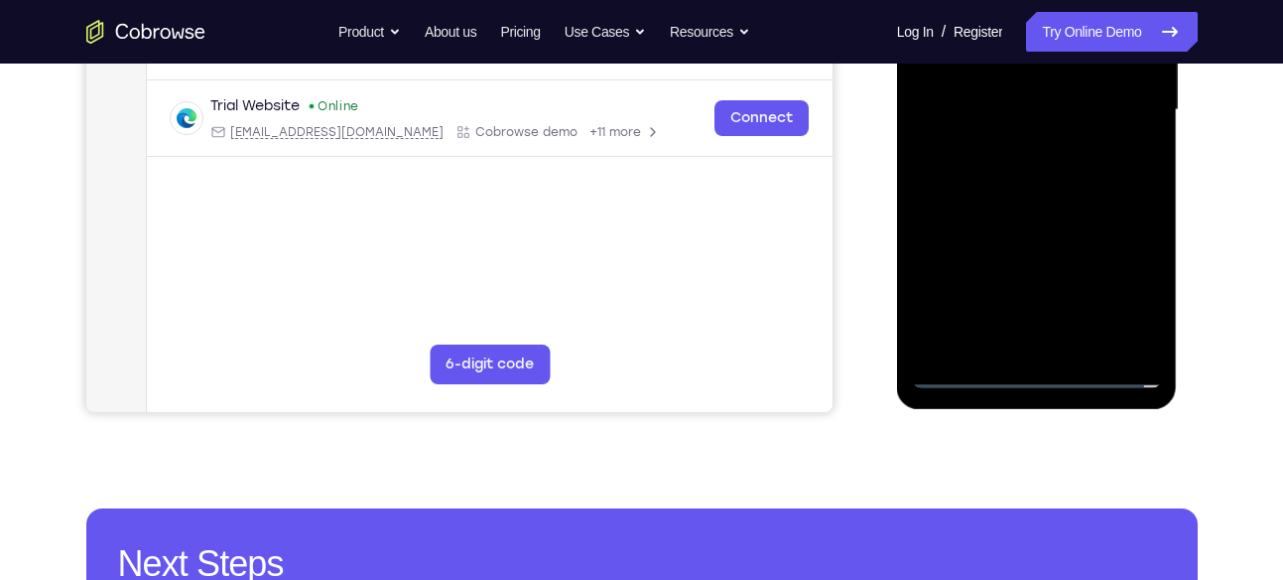
scroll to position [513, 0]
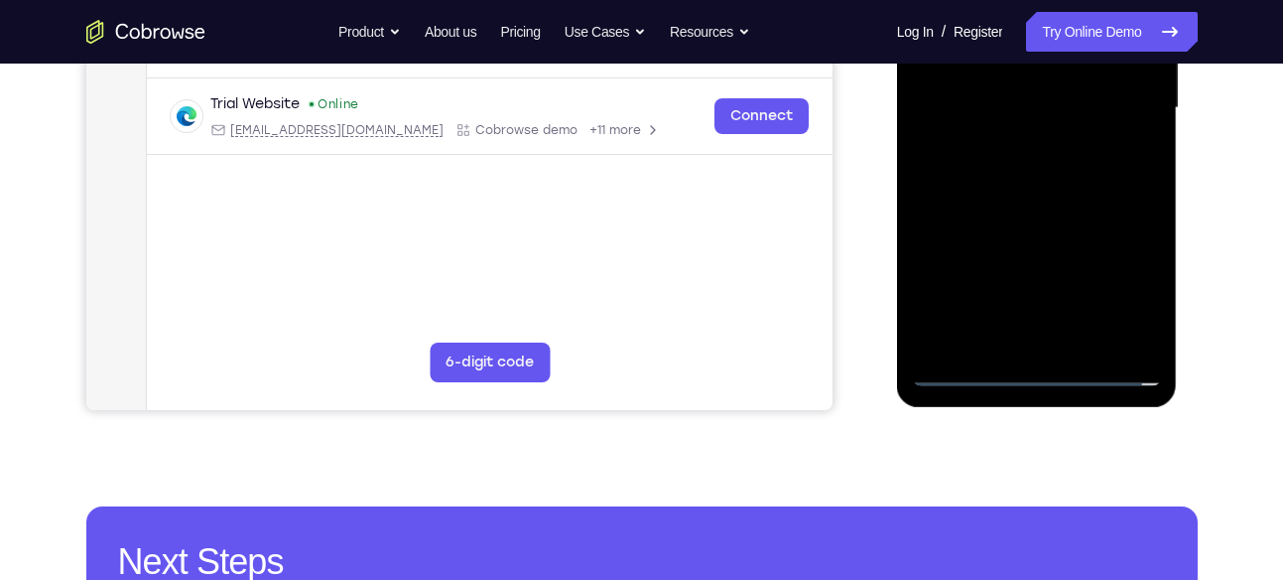
drag, startPoint x: 1019, startPoint y: -8, endPoint x: 1021, endPoint y: 203, distance: 211.4
click at [1021, 203] on div at bounding box center [1037, 108] width 250 height 556
drag, startPoint x: 1052, startPoint y: 276, endPoint x: 1124, endPoint y: 96, distance: 193.7
click at [1124, 96] on div at bounding box center [1037, 108] width 250 height 556
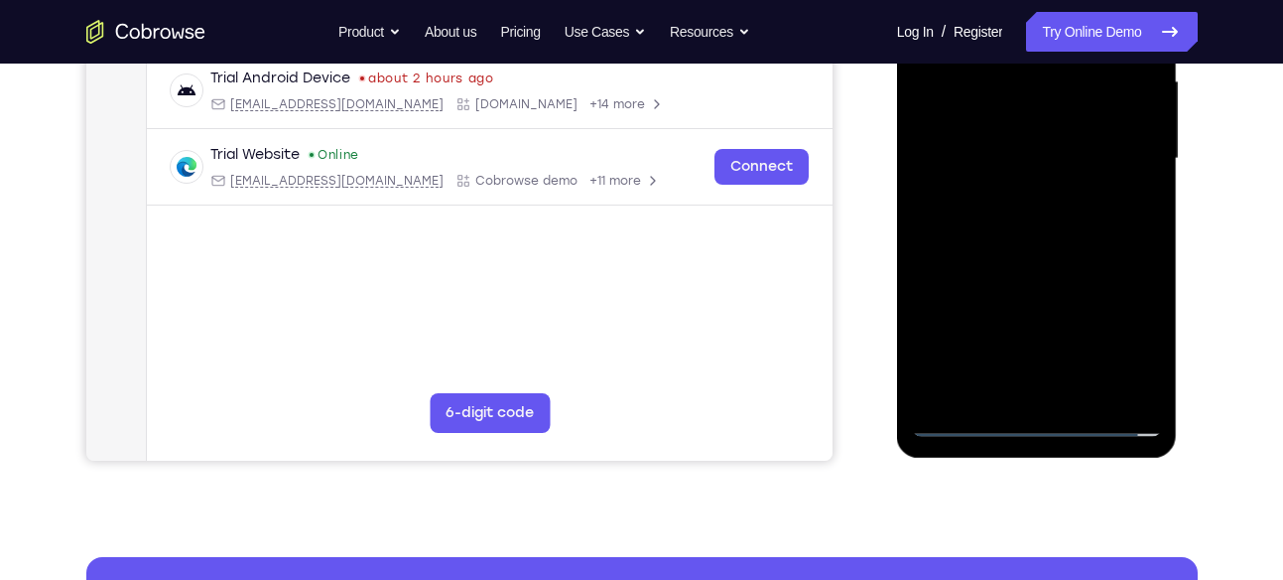
scroll to position [461, 0]
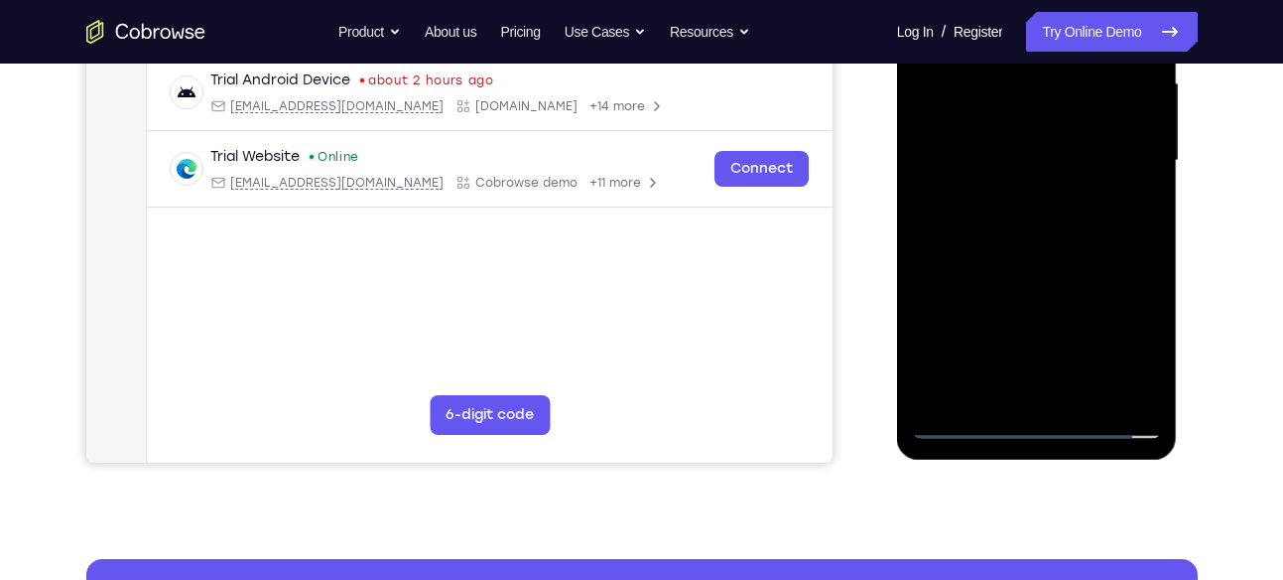
drag, startPoint x: 1061, startPoint y: 207, endPoint x: 1061, endPoint y: 254, distance: 46.6
click at [1061, 254] on div at bounding box center [1037, 161] width 250 height 556
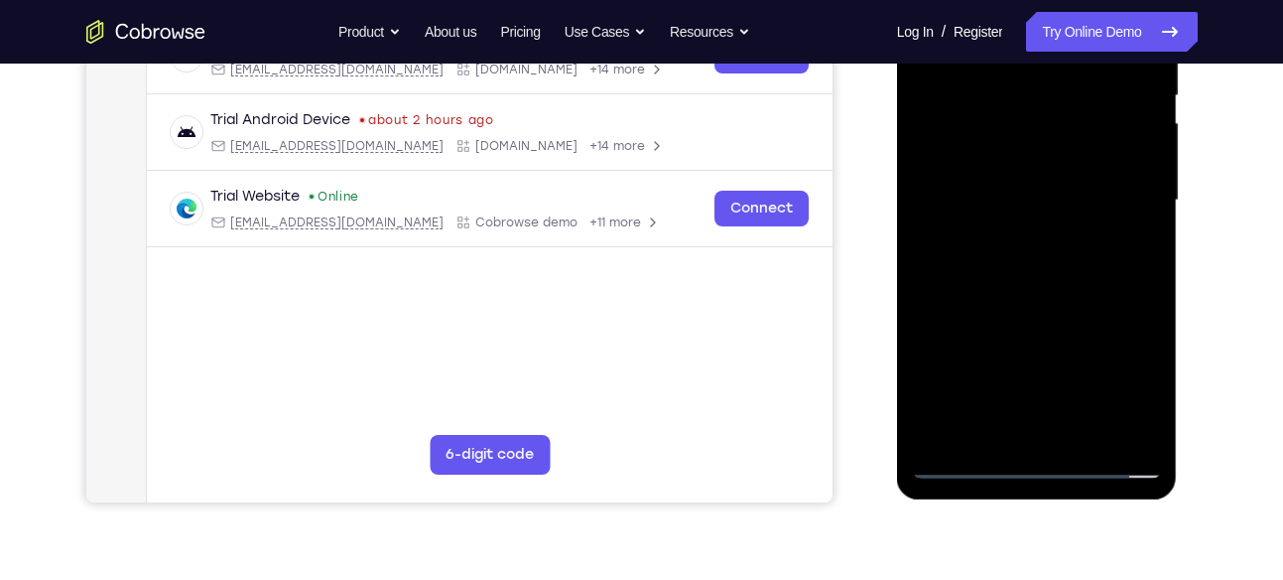
click at [1061, 251] on div at bounding box center [1037, 201] width 250 height 556
drag, startPoint x: 1047, startPoint y: 222, endPoint x: 1046, endPoint y: 262, distance: 39.7
click at [1046, 262] on div at bounding box center [1037, 201] width 250 height 556
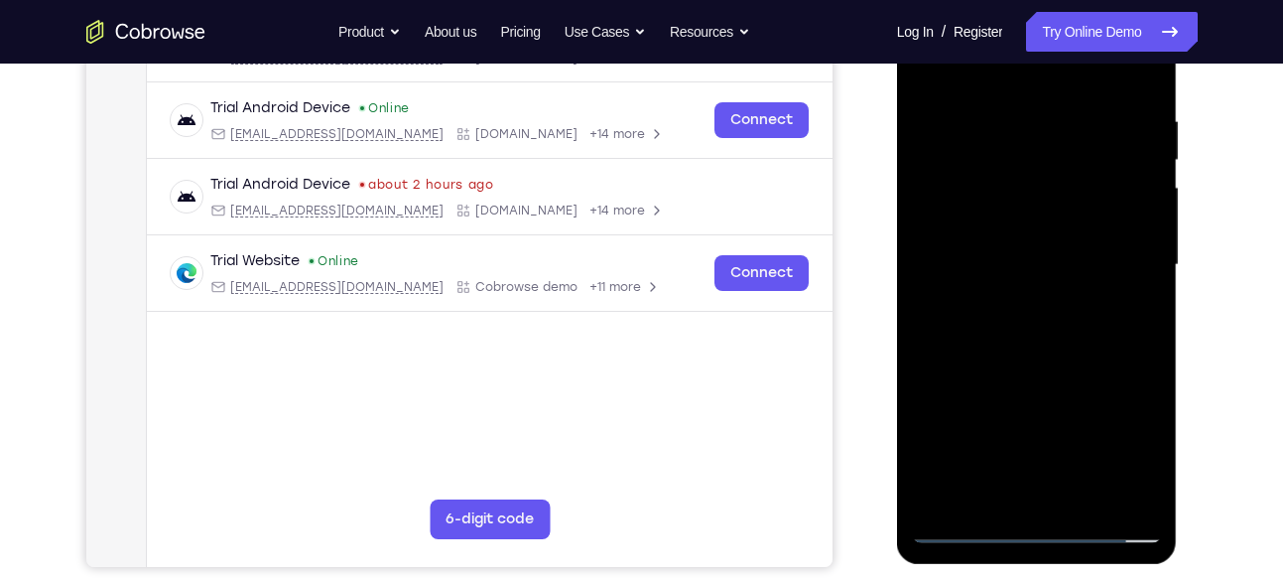
scroll to position [352, 0]
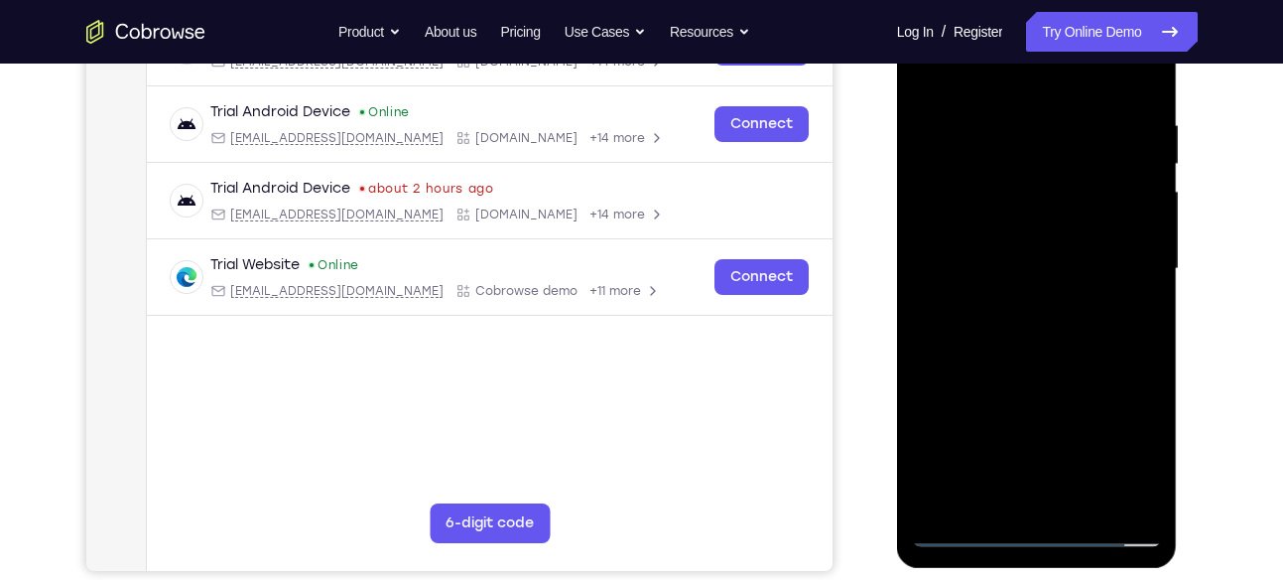
click at [1049, 293] on div at bounding box center [1037, 269] width 250 height 556
click at [1027, 305] on div at bounding box center [1037, 269] width 250 height 556
click at [1115, 359] on div at bounding box center [1037, 269] width 250 height 556
click at [1022, 314] on div at bounding box center [1037, 269] width 250 height 556
click at [955, 360] on div at bounding box center [1037, 269] width 250 height 556
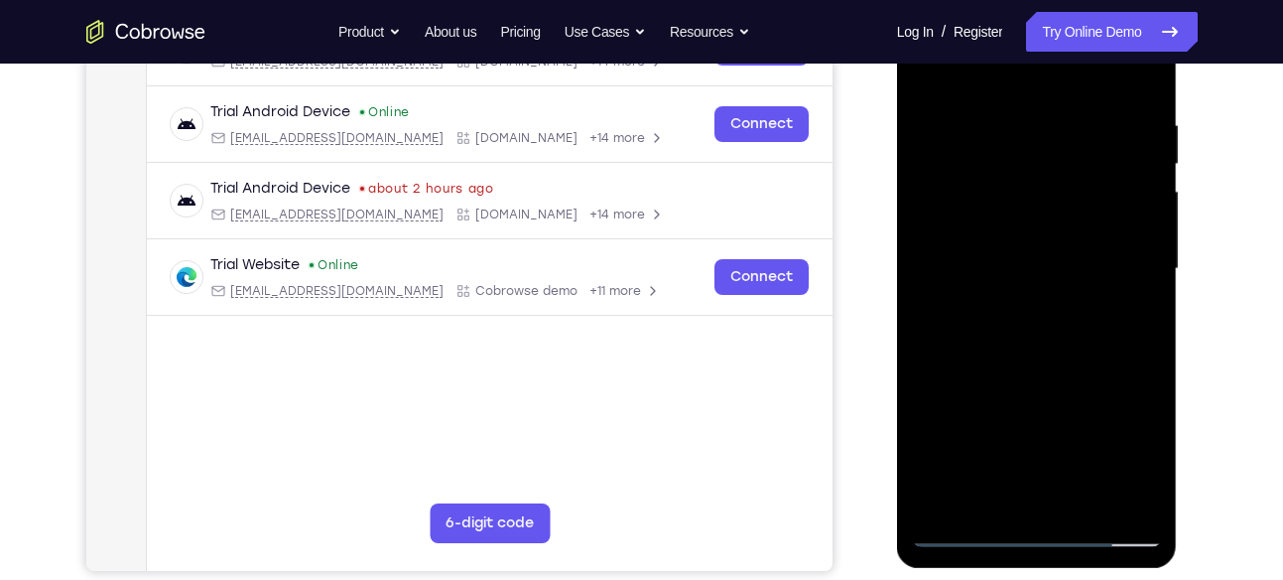
click at [958, 360] on div at bounding box center [1037, 269] width 250 height 556
click at [965, 360] on div at bounding box center [1037, 269] width 250 height 556
click at [973, 358] on div at bounding box center [1037, 269] width 250 height 556
click at [975, 363] on div at bounding box center [1037, 269] width 250 height 556
click at [1005, 361] on div at bounding box center [1037, 269] width 250 height 556
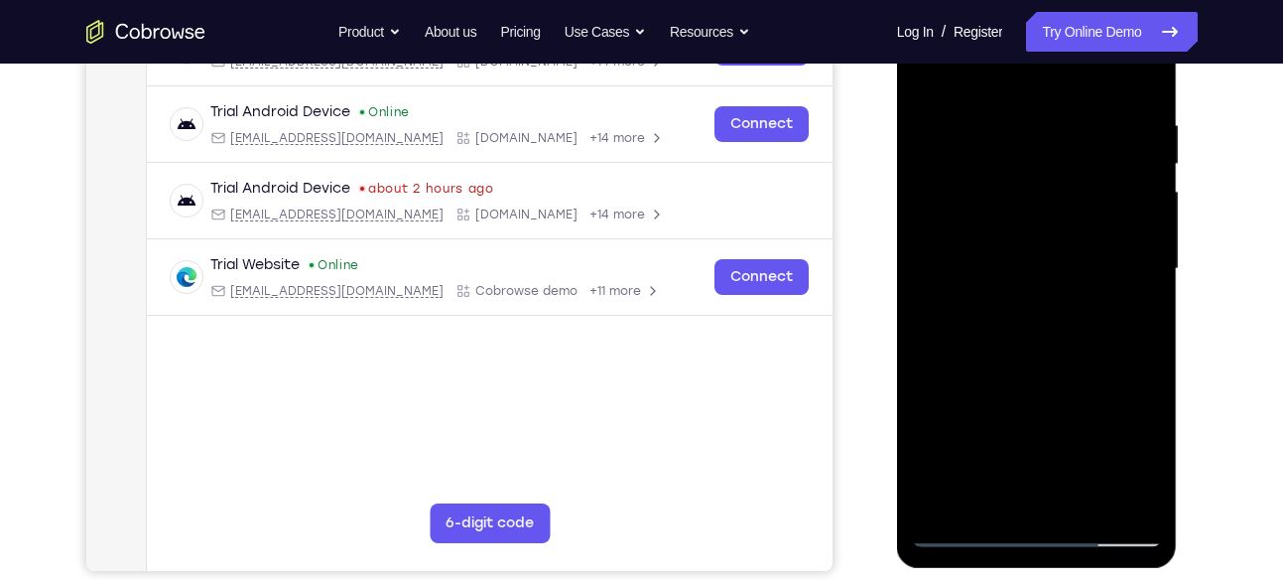
drag, startPoint x: 1089, startPoint y: 224, endPoint x: 1083, endPoint y: 249, distance: 25.5
click at [1083, 249] on div at bounding box center [1037, 269] width 250 height 556
drag, startPoint x: 982, startPoint y: 324, endPoint x: 985, endPoint y: 268, distance: 55.7
click at [985, 268] on div at bounding box center [1037, 269] width 250 height 556
drag, startPoint x: 1076, startPoint y: 322, endPoint x: 1071, endPoint y: 254, distance: 67.7
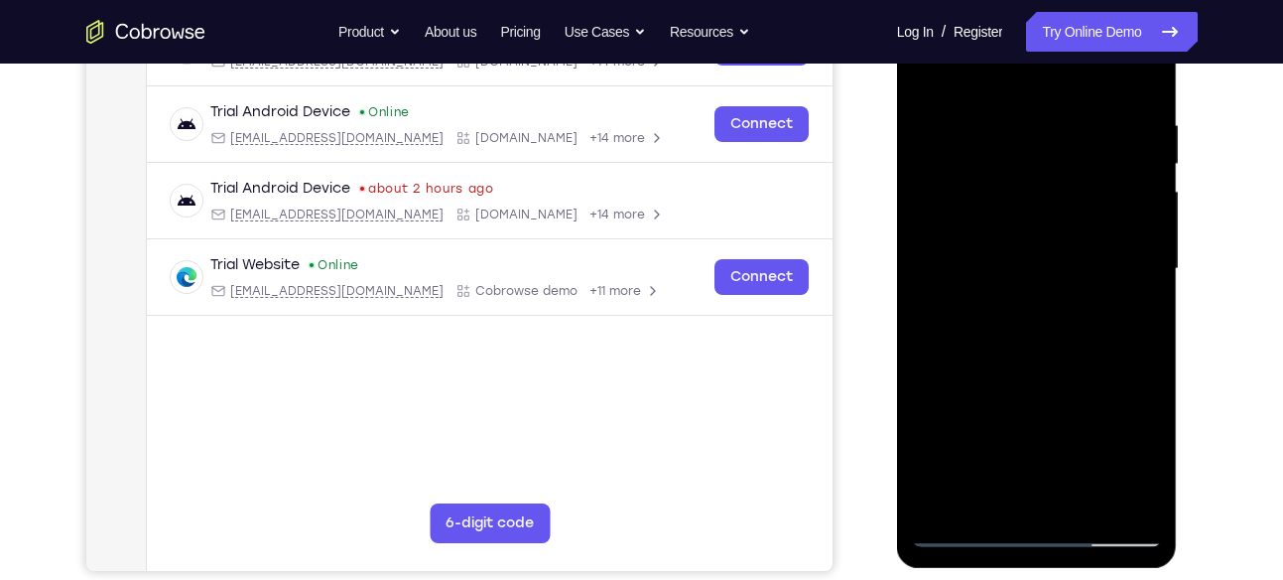
click at [1071, 254] on div at bounding box center [1037, 269] width 250 height 556
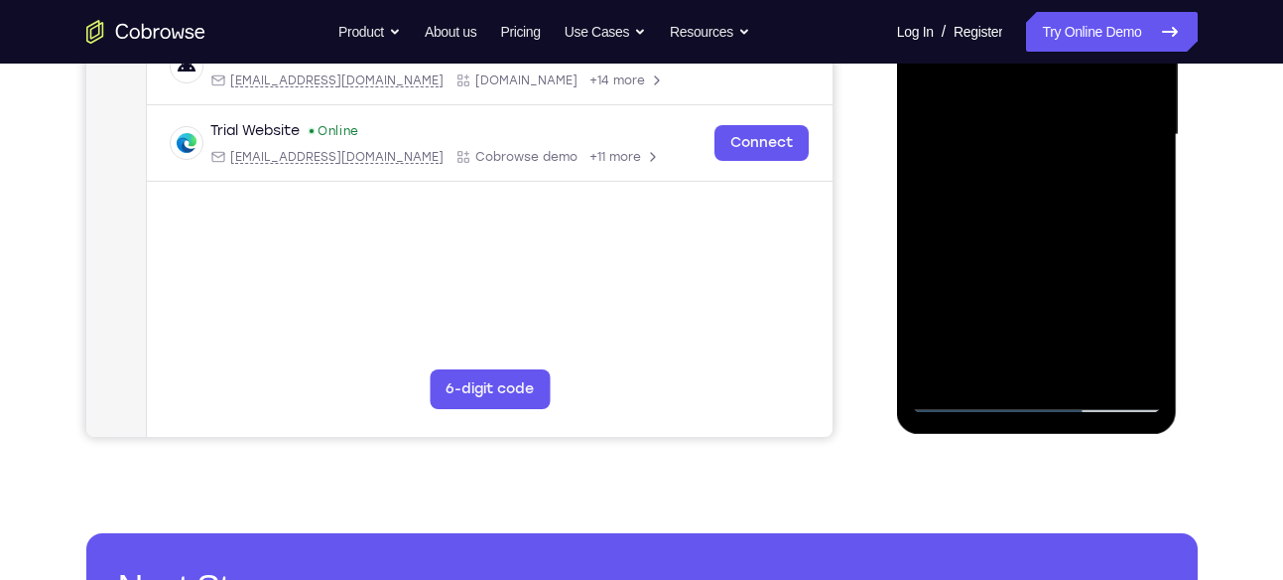
scroll to position [487, 0]
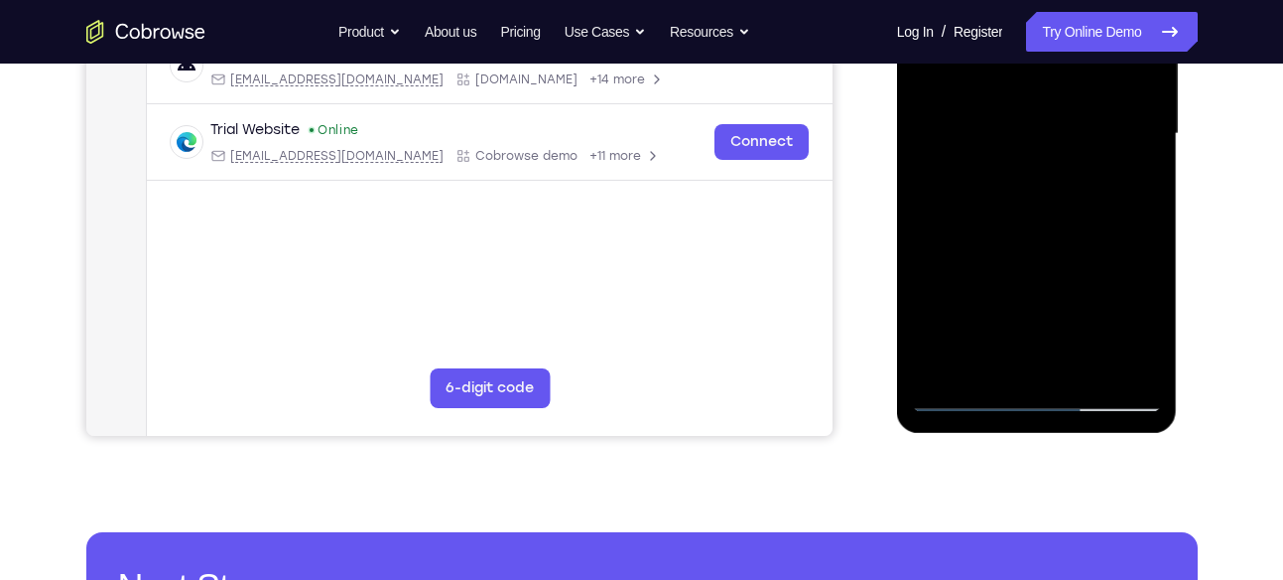
click at [957, 402] on div at bounding box center [1037, 134] width 250 height 556
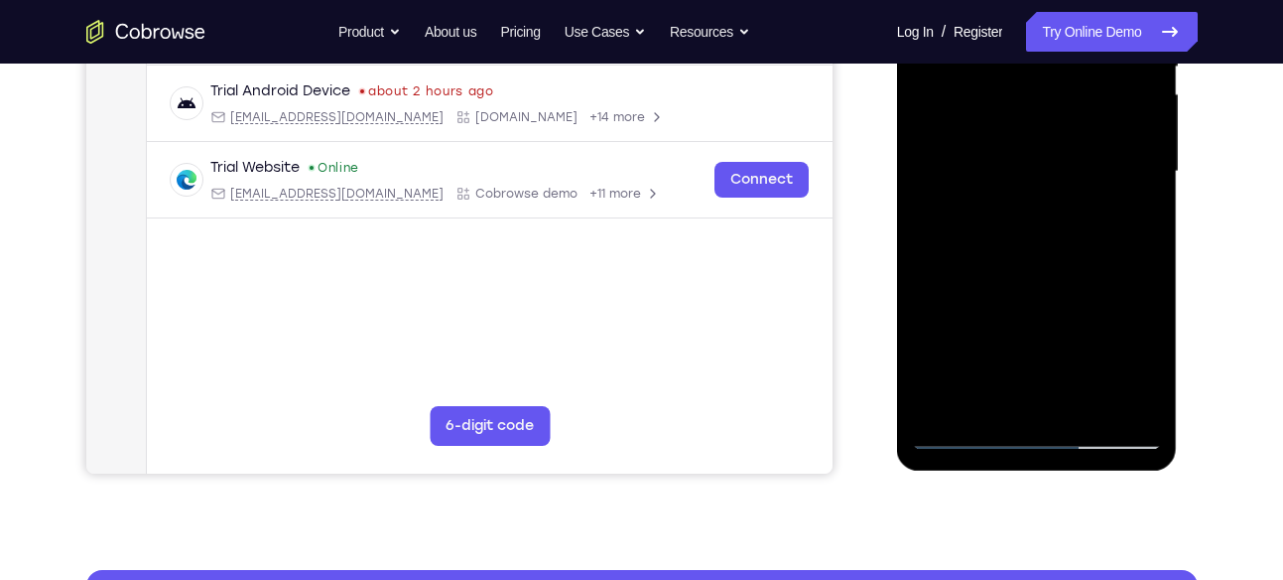
scroll to position [449, 0]
drag, startPoint x: 1058, startPoint y: 301, endPoint x: 1061, endPoint y: 246, distance: 54.7
click at [1061, 246] on div at bounding box center [1037, 173] width 250 height 556
click at [1043, 285] on div at bounding box center [1037, 173] width 250 height 556
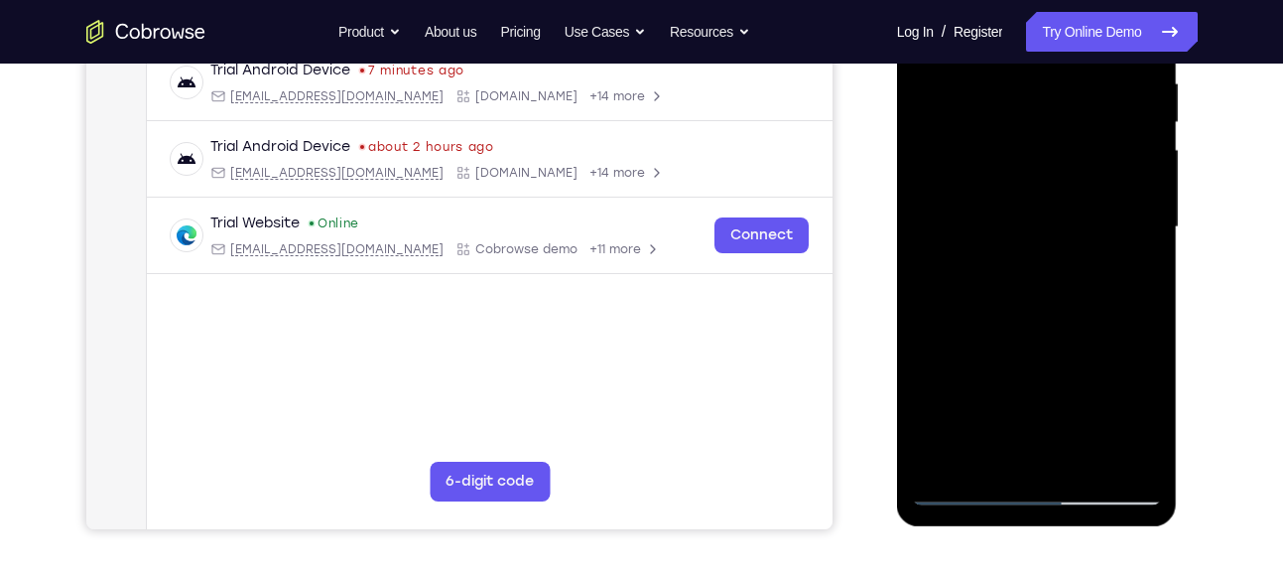
scroll to position [378, 0]
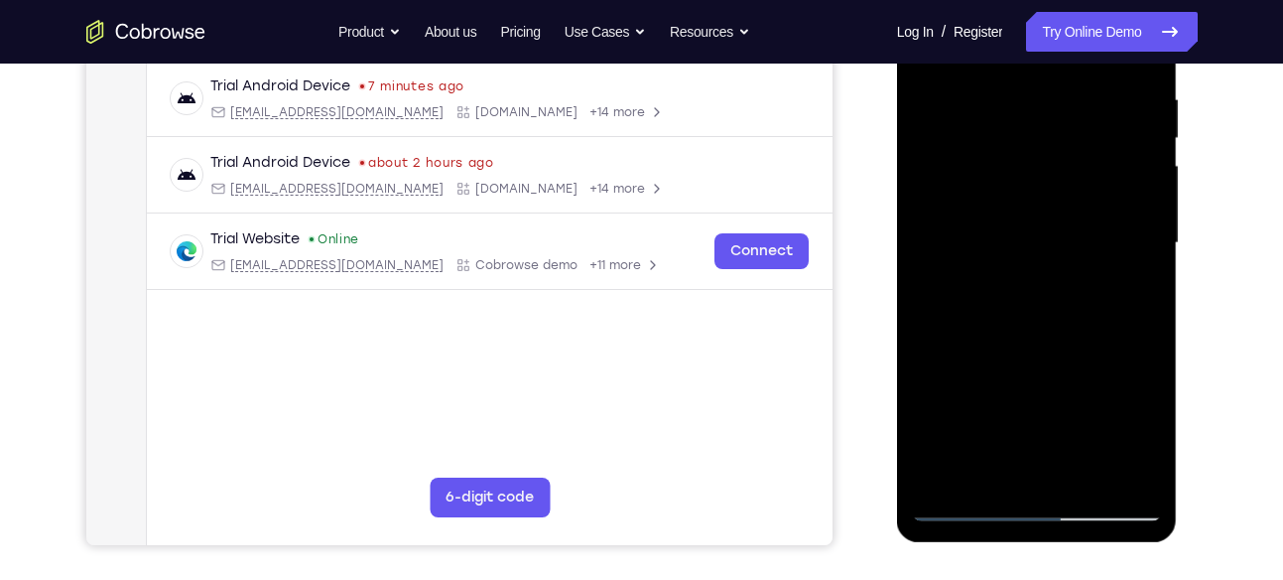
click at [1040, 244] on div at bounding box center [1037, 243] width 250 height 556
click at [1027, 268] on div at bounding box center [1037, 243] width 250 height 556
click at [991, 283] on div at bounding box center [1037, 243] width 250 height 556
click at [959, 333] on div at bounding box center [1037, 243] width 250 height 556
click at [977, 335] on div at bounding box center [1037, 243] width 250 height 556
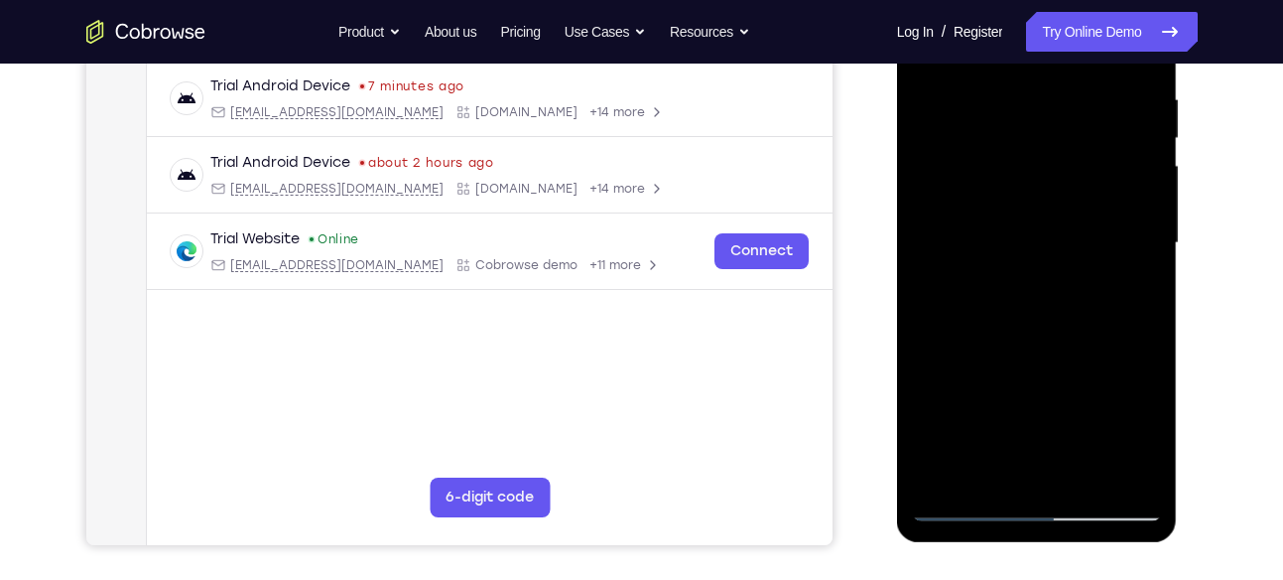
click at [990, 335] on div at bounding box center [1037, 243] width 250 height 556
click at [1018, 332] on div at bounding box center [1037, 243] width 250 height 556
click at [1032, 333] on div at bounding box center [1037, 243] width 250 height 556
click at [1053, 331] on div at bounding box center [1037, 243] width 250 height 556
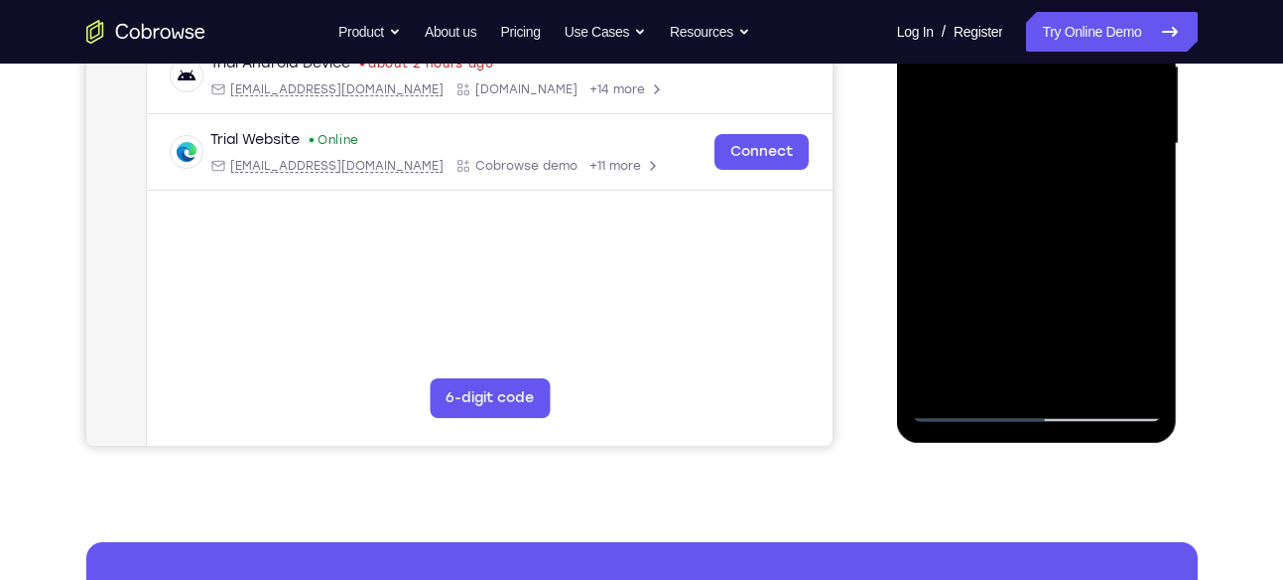
click at [964, 409] on div at bounding box center [1037, 144] width 250 height 556
drag, startPoint x: 992, startPoint y: 369, endPoint x: 1038, endPoint y: 131, distance: 242.7
click at [1038, 131] on div at bounding box center [1037, 144] width 250 height 556
click at [963, 408] on div at bounding box center [1037, 144] width 250 height 556
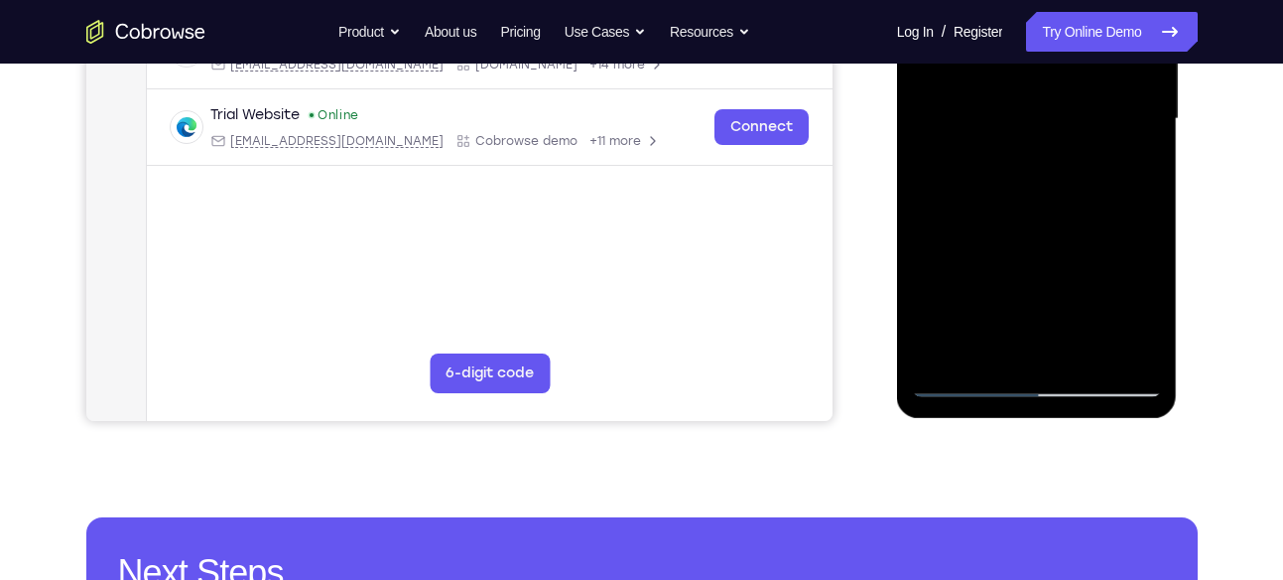
scroll to position [503, 0]
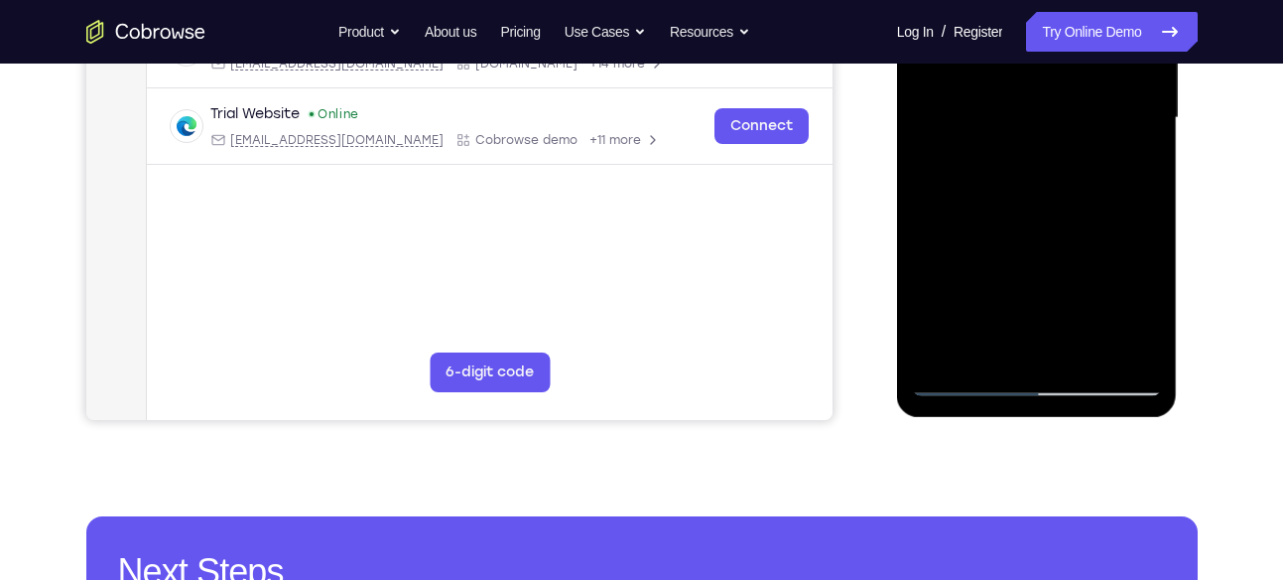
drag, startPoint x: 1040, startPoint y: 296, endPoint x: 1087, endPoint y: 187, distance: 118.7
click at [1087, 187] on div at bounding box center [1037, 118] width 250 height 556
drag, startPoint x: 1044, startPoint y: 172, endPoint x: 1070, endPoint y: 254, distance: 86.3
click at [1070, 254] on div at bounding box center [1037, 118] width 250 height 556
drag, startPoint x: 1071, startPoint y: 298, endPoint x: 1046, endPoint y: 214, distance: 87.0
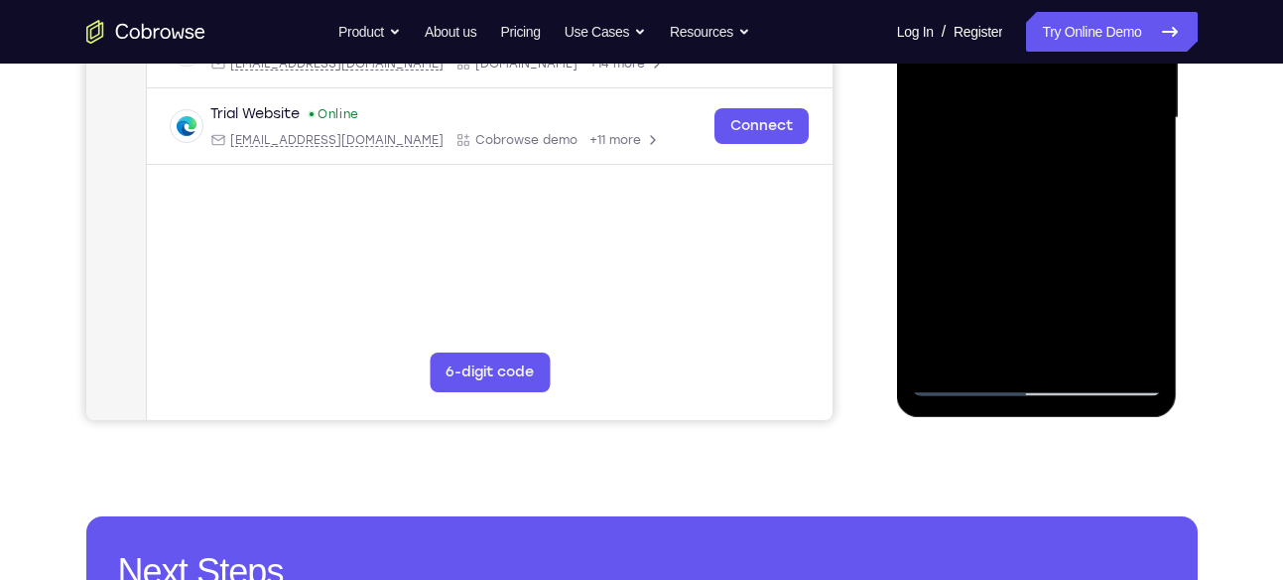
click at [1046, 214] on div at bounding box center [1037, 118] width 250 height 556
drag, startPoint x: 1021, startPoint y: 137, endPoint x: 1071, endPoint y: 286, distance: 156.9
click at [1071, 286] on div at bounding box center [1037, 118] width 250 height 556
drag, startPoint x: 1065, startPoint y: 293, endPoint x: 1051, endPoint y: 246, distance: 48.7
click at [1051, 246] on div at bounding box center [1037, 118] width 250 height 556
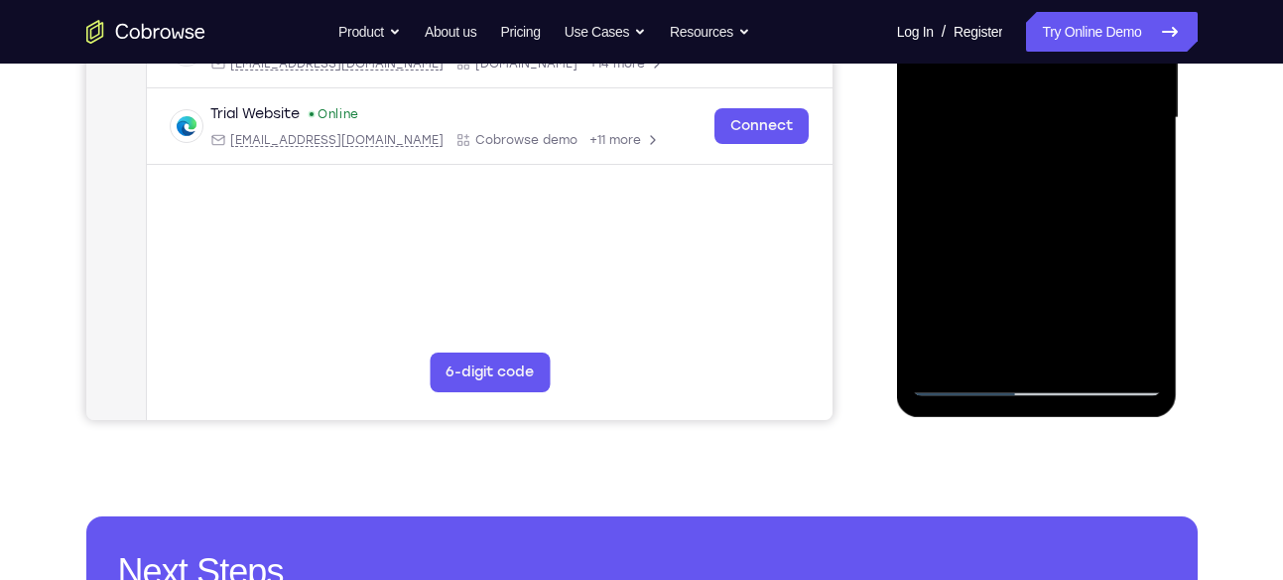
click at [1040, 235] on div at bounding box center [1037, 118] width 250 height 556
click at [1011, 190] on div at bounding box center [1037, 118] width 250 height 556
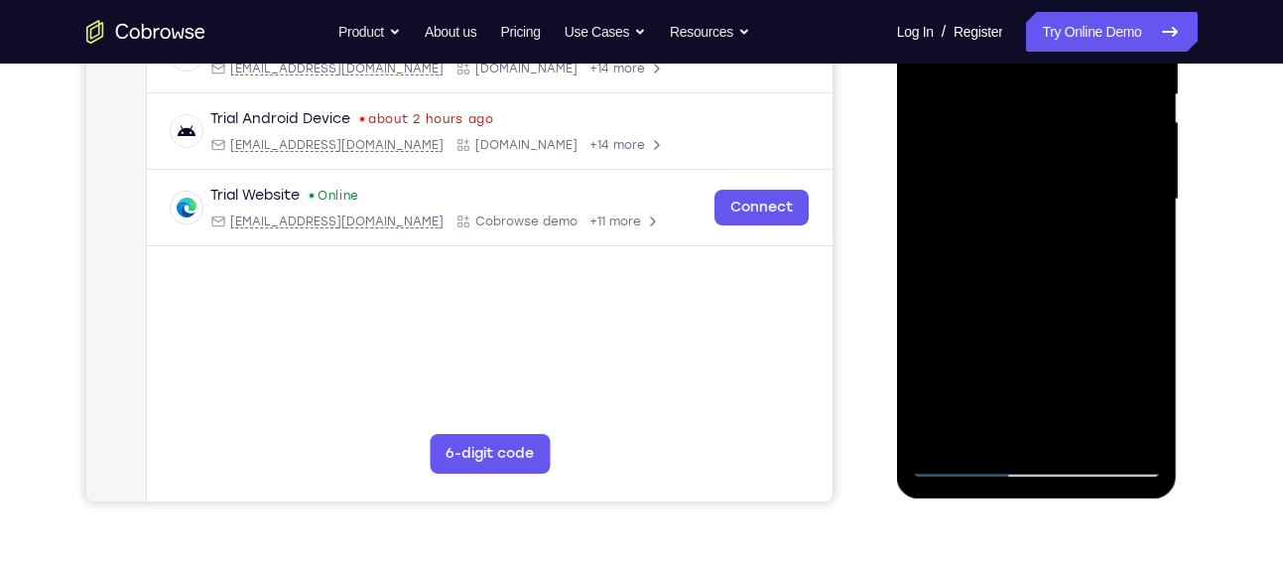
scroll to position [418, 0]
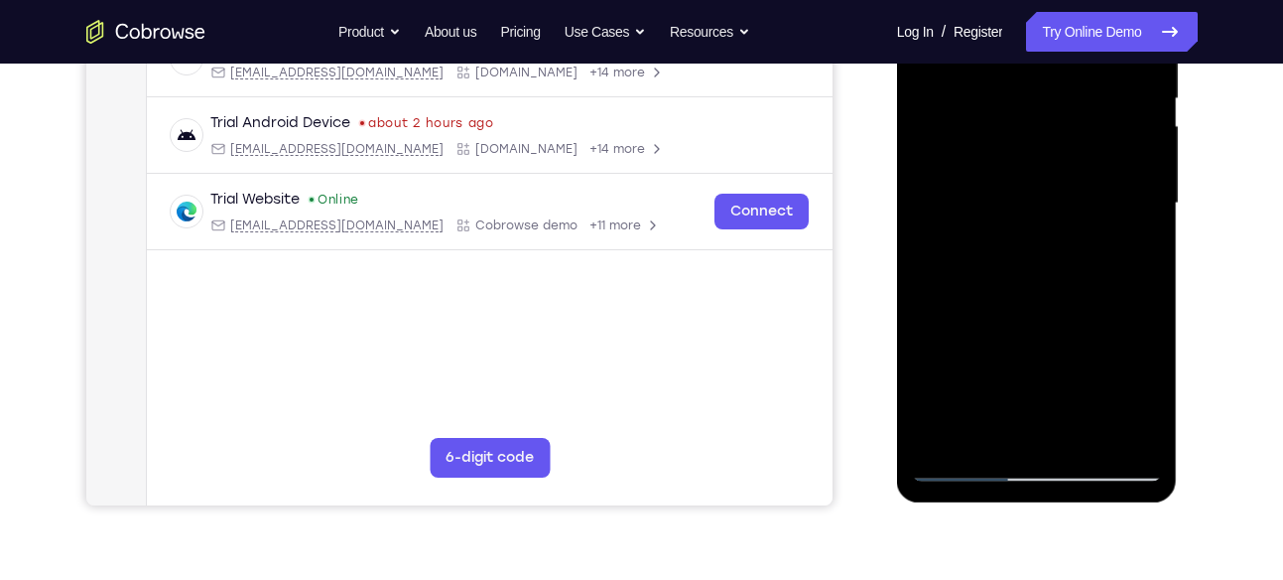
click at [1042, 223] on div at bounding box center [1037, 204] width 250 height 556
click at [1015, 258] on div at bounding box center [1037, 204] width 250 height 556
click at [953, 297] on div at bounding box center [1037, 204] width 250 height 556
click at [964, 297] on div at bounding box center [1037, 204] width 250 height 556
click at [989, 291] on div at bounding box center [1037, 204] width 250 height 556
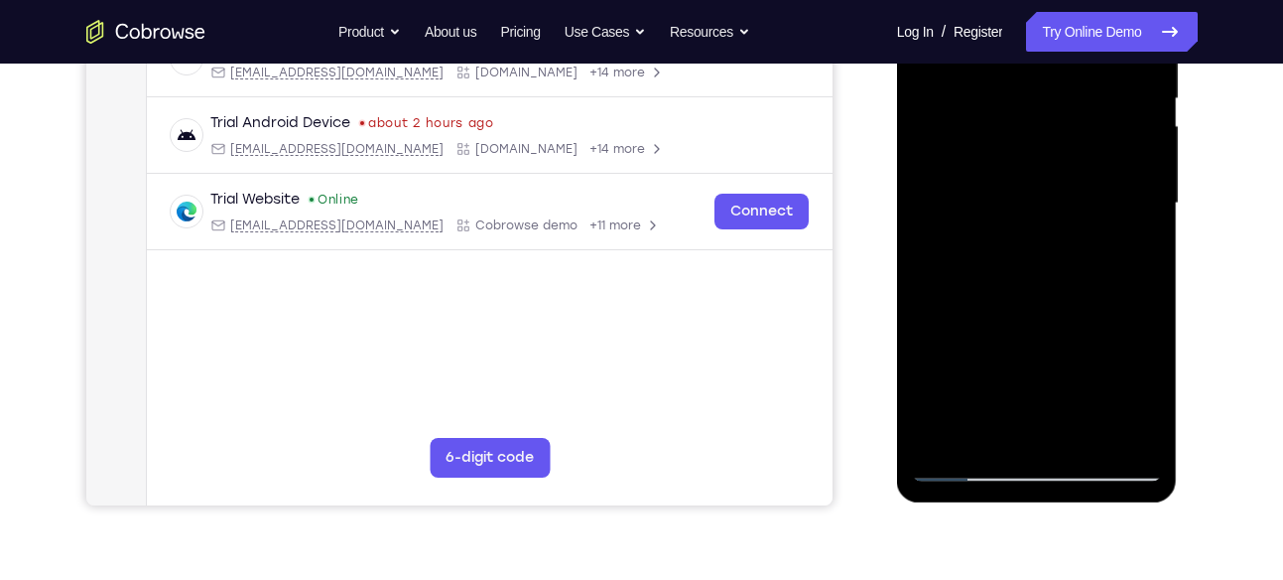
click at [1013, 291] on div at bounding box center [1037, 204] width 250 height 556
click at [1048, 293] on div at bounding box center [1037, 204] width 250 height 556
click at [1101, 237] on div at bounding box center [1037, 204] width 250 height 556
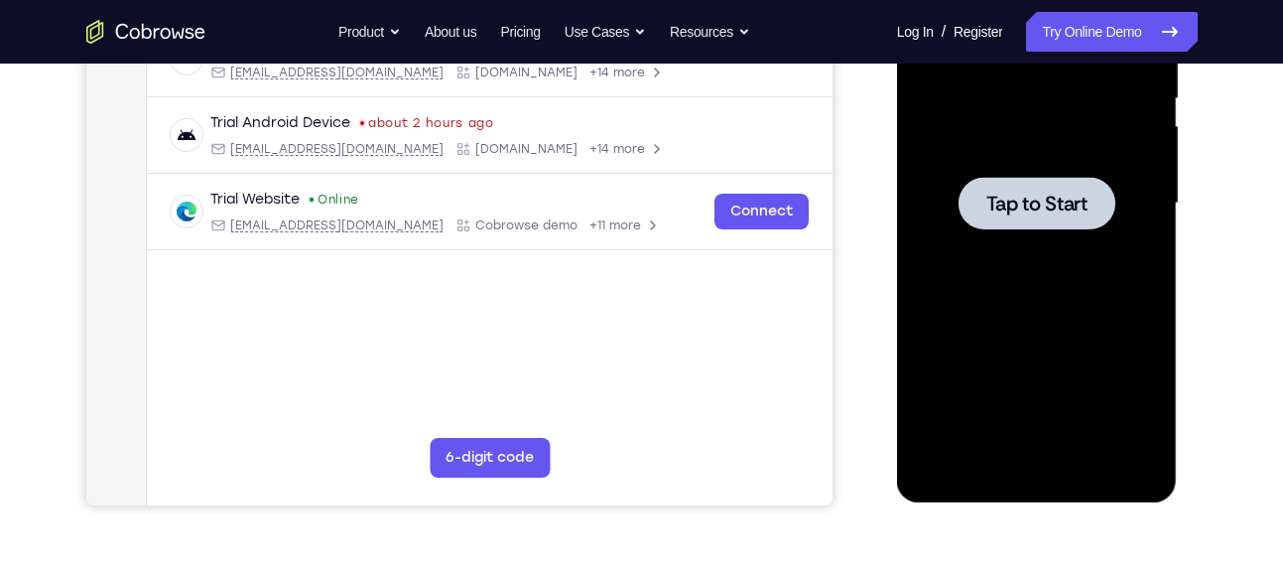
click at [969, 225] on div at bounding box center [1037, 203] width 157 height 53
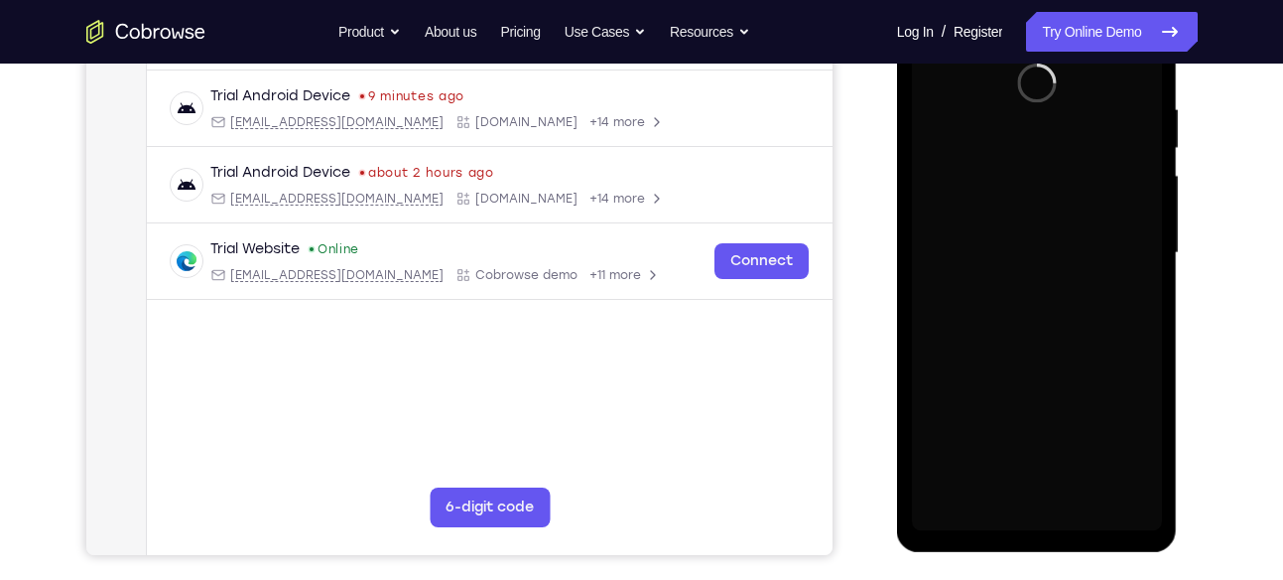
scroll to position [369, 0]
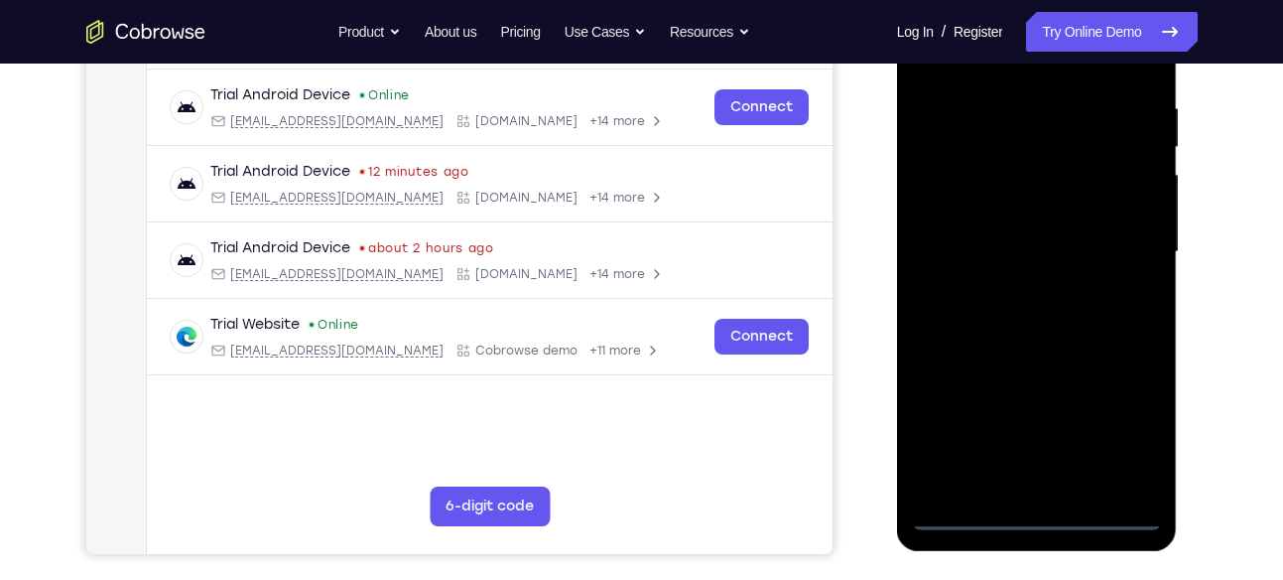
click at [1031, 511] on div at bounding box center [1037, 252] width 250 height 556
click at [1119, 435] on div at bounding box center [1037, 252] width 250 height 556
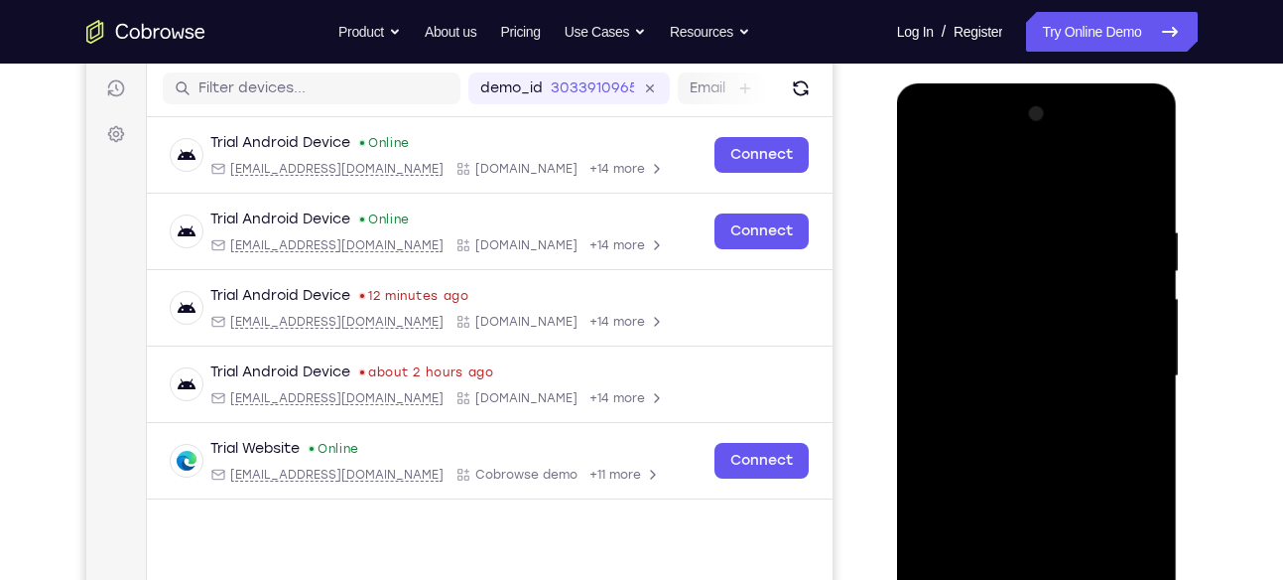
scroll to position [243, 0]
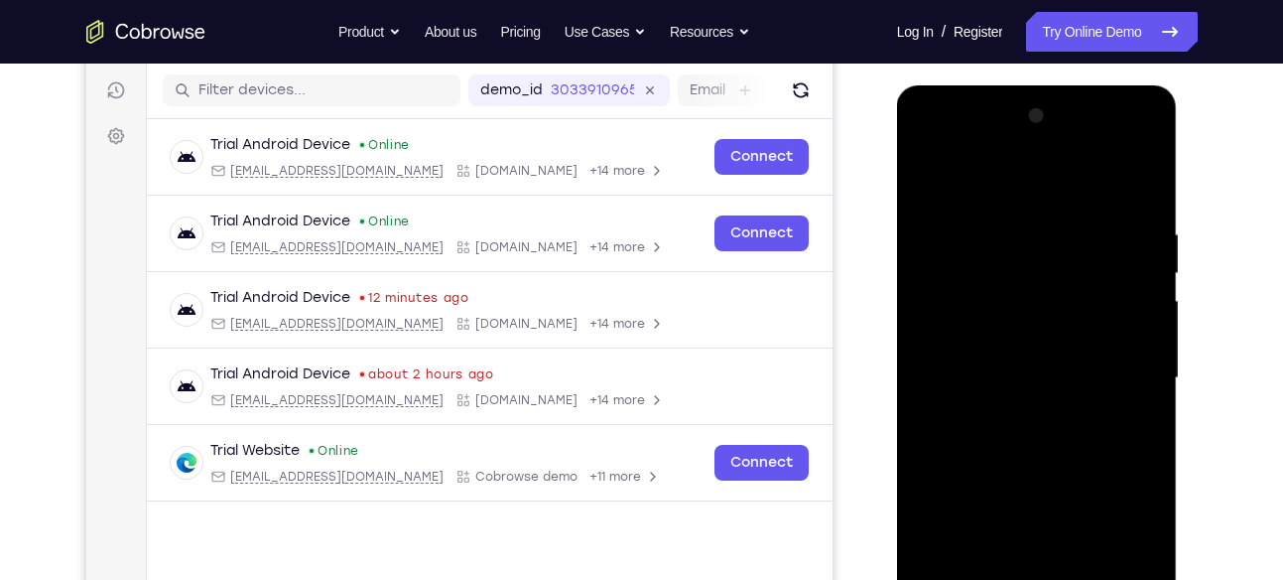
click at [952, 140] on div at bounding box center [1037, 378] width 250 height 556
click at [973, 258] on div at bounding box center [1037, 378] width 250 height 556
click at [998, 304] on div at bounding box center [1037, 378] width 250 height 556
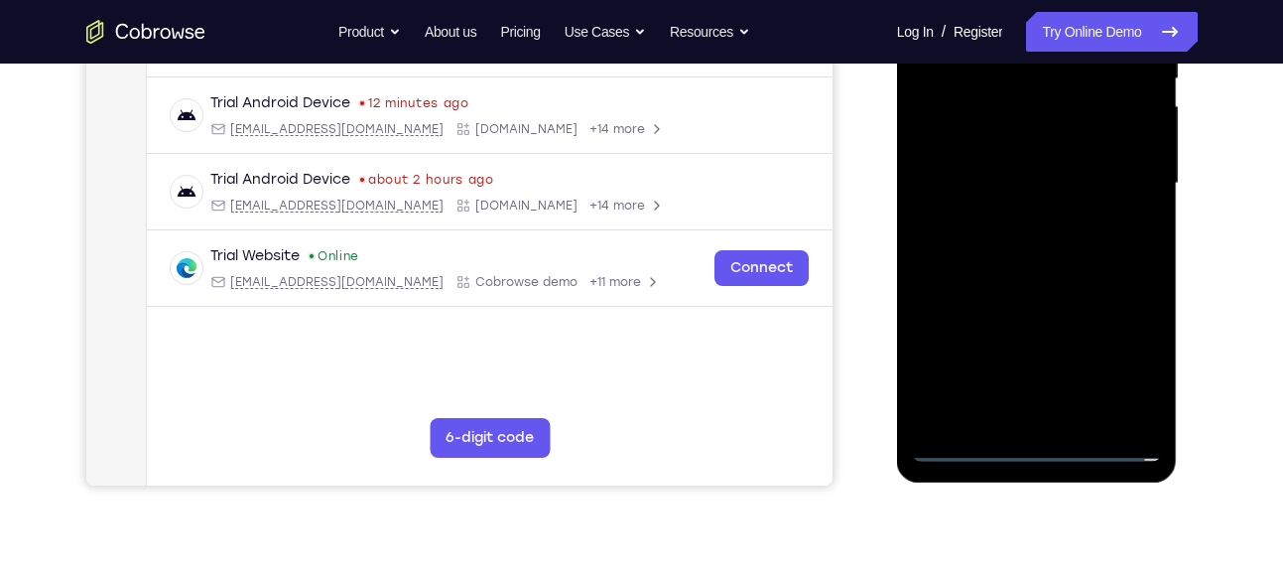
scroll to position [437, 0]
drag, startPoint x: 1049, startPoint y: 364, endPoint x: 1072, endPoint y: 130, distance: 235.3
click at [1072, 130] on div at bounding box center [1037, 185] width 250 height 556
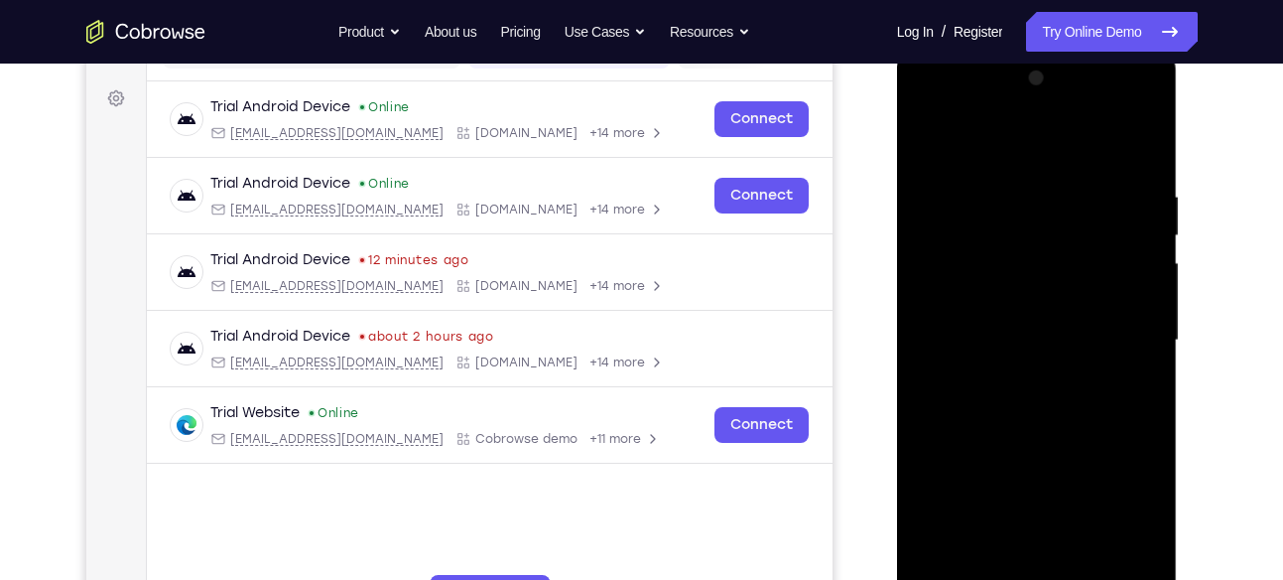
scroll to position [279, 0]
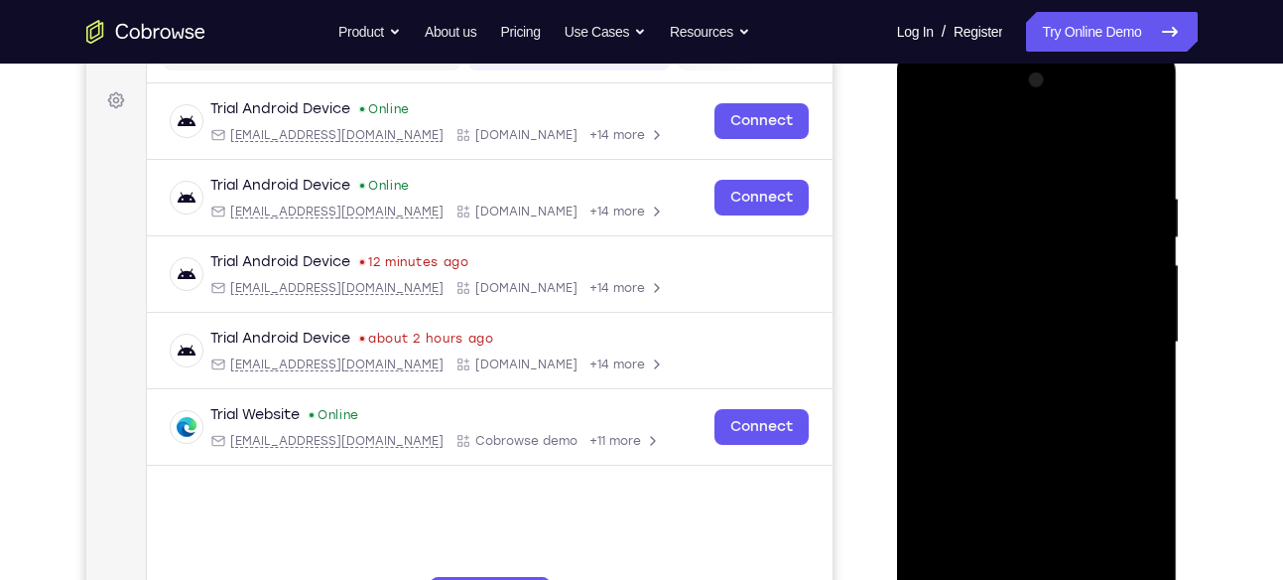
drag, startPoint x: 1070, startPoint y: 260, endPoint x: 1072, endPoint y: 212, distance: 47.7
click at [1072, 212] on div at bounding box center [1037, 343] width 250 height 556
drag, startPoint x: 1025, startPoint y: 355, endPoint x: 1057, endPoint y: 213, distance: 145.4
click at [1057, 213] on div at bounding box center [1037, 343] width 250 height 556
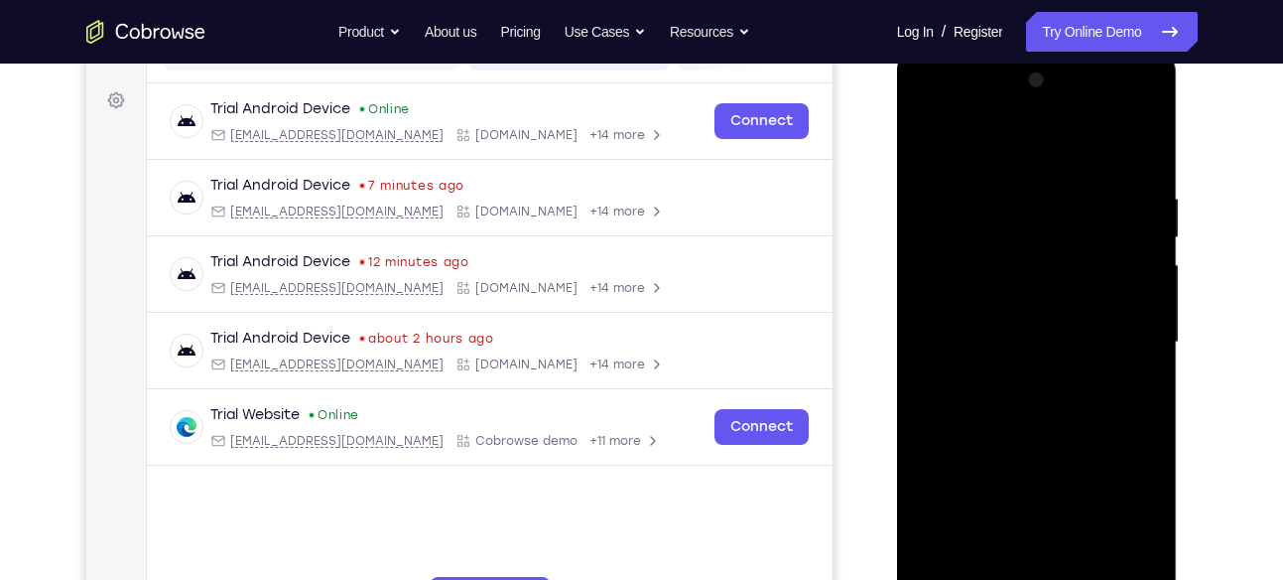
drag, startPoint x: 1027, startPoint y: 385, endPoint x: 1061, endPoint y: 168, distance: 220.0
click at [1061, 168] on div at bounding box center [1037, 343] width 250 height 556
